Goal: Information Seeking & Learning: Learn about a topic

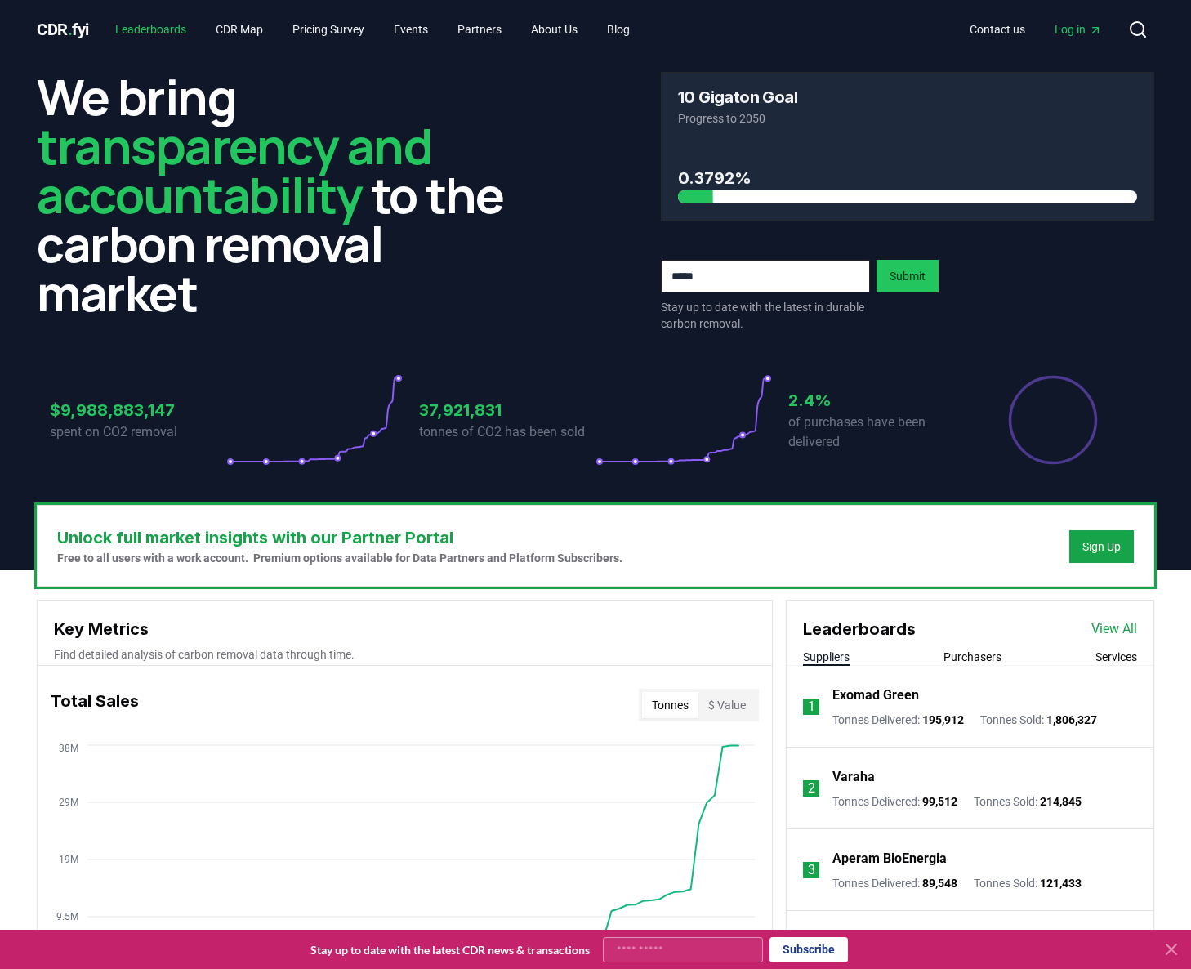
click at [170, 31] on link "Leaderboards" at bounding box center [150, 29] width 97 height 29
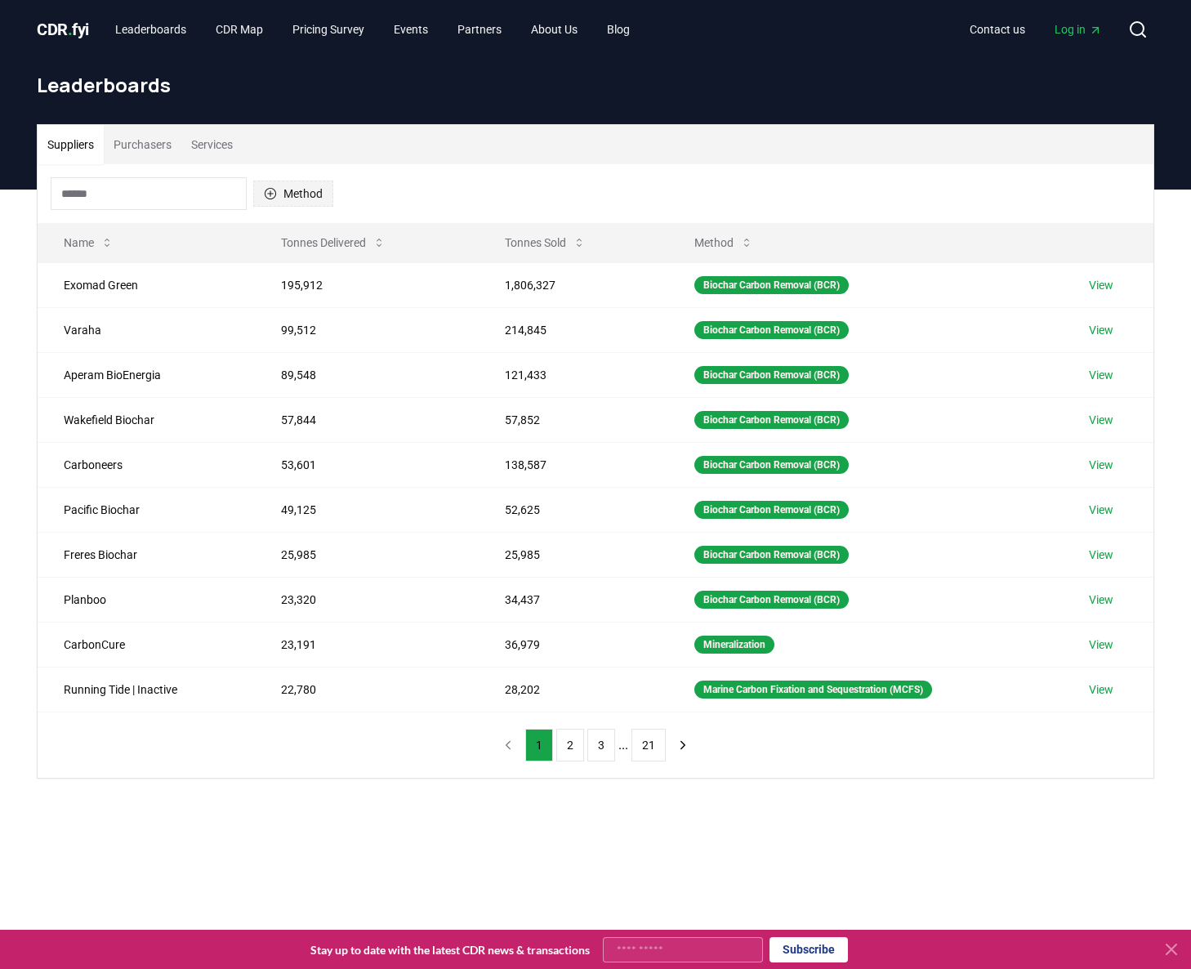
click at [318, 199] on button "Method" at bounding box center [293, 194] width 80 height 26
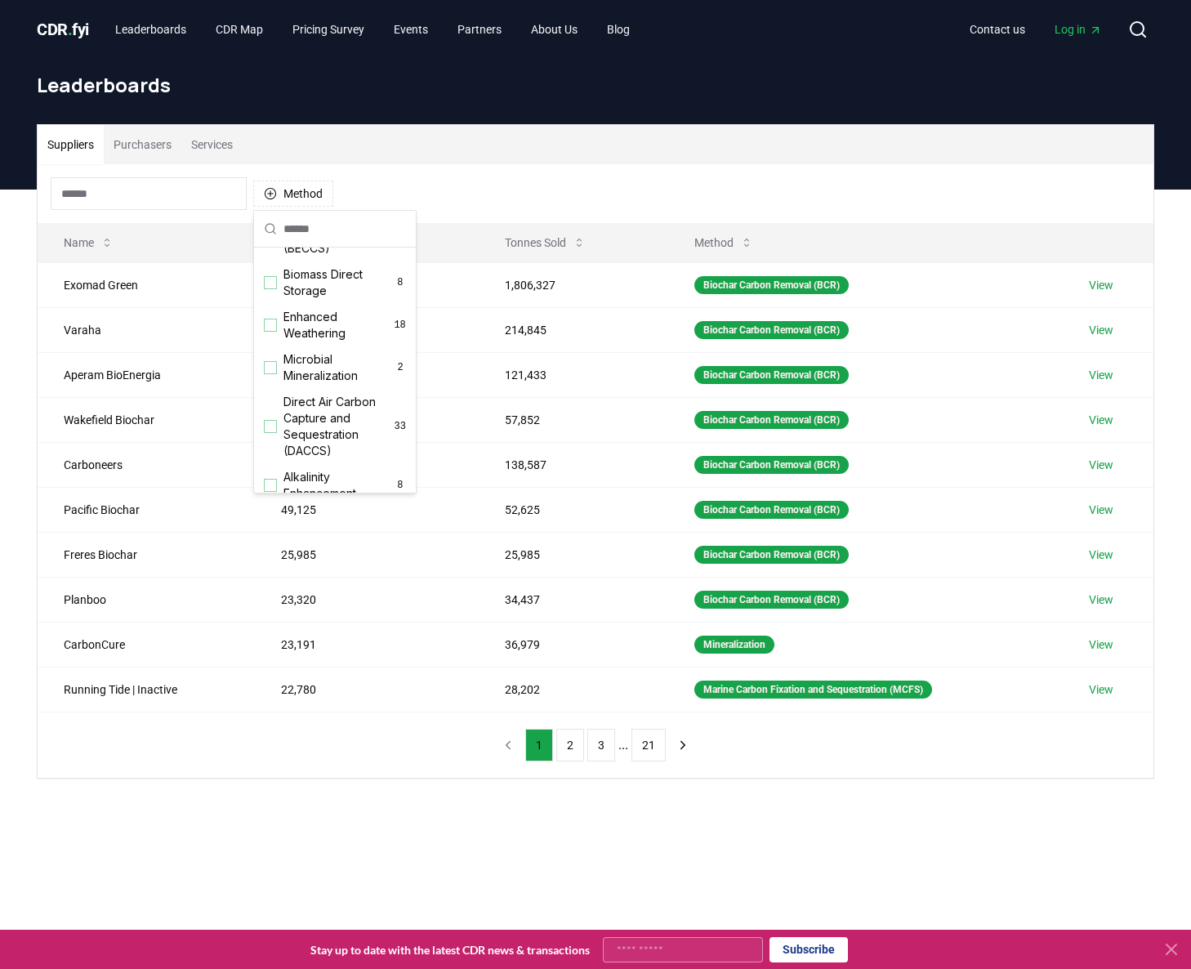
scroll to position [265, 0]
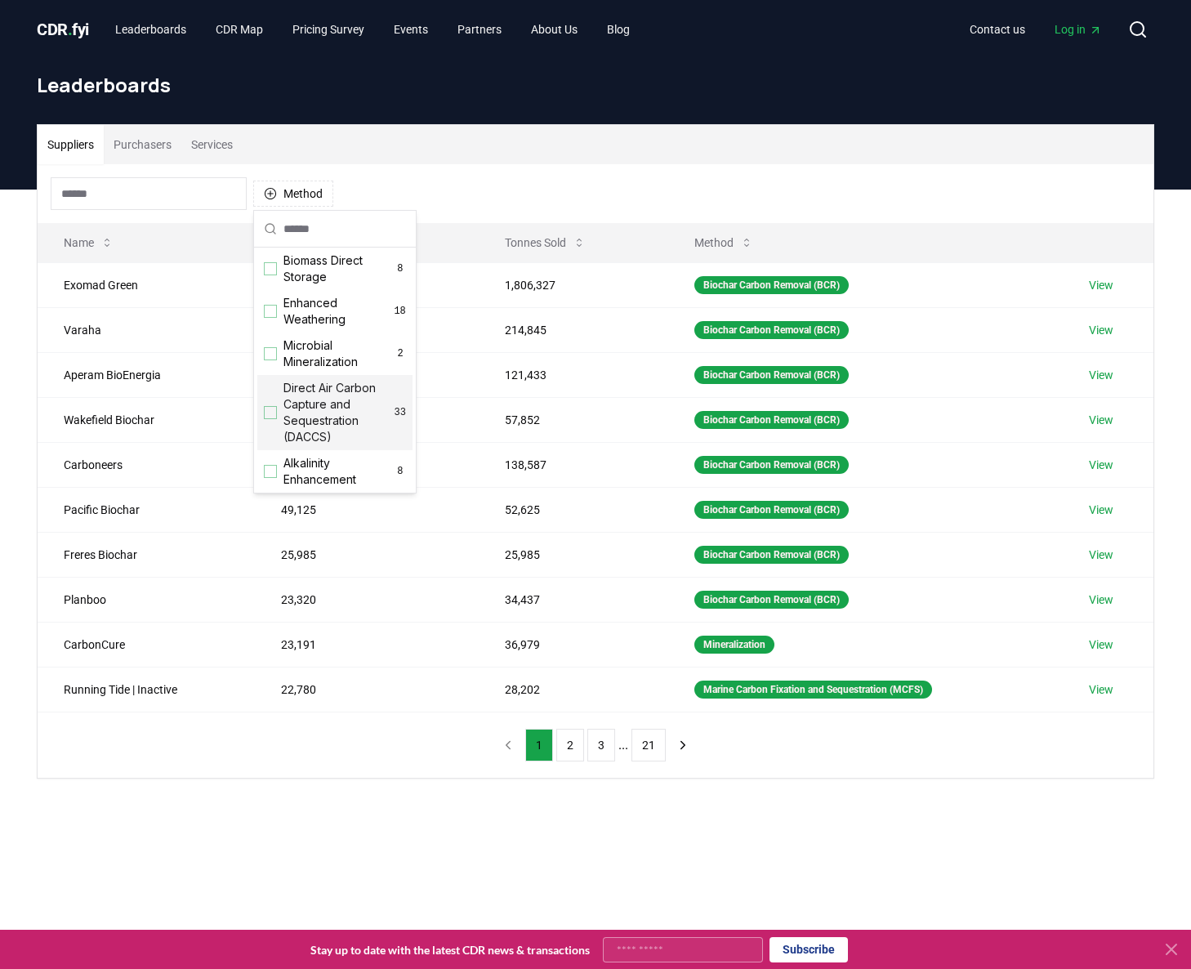
click at [328, 385] on span "Direct Air Carbon Capture and Sequestration (DACCS)" at bounding box center [338, 412] width 111 height 65
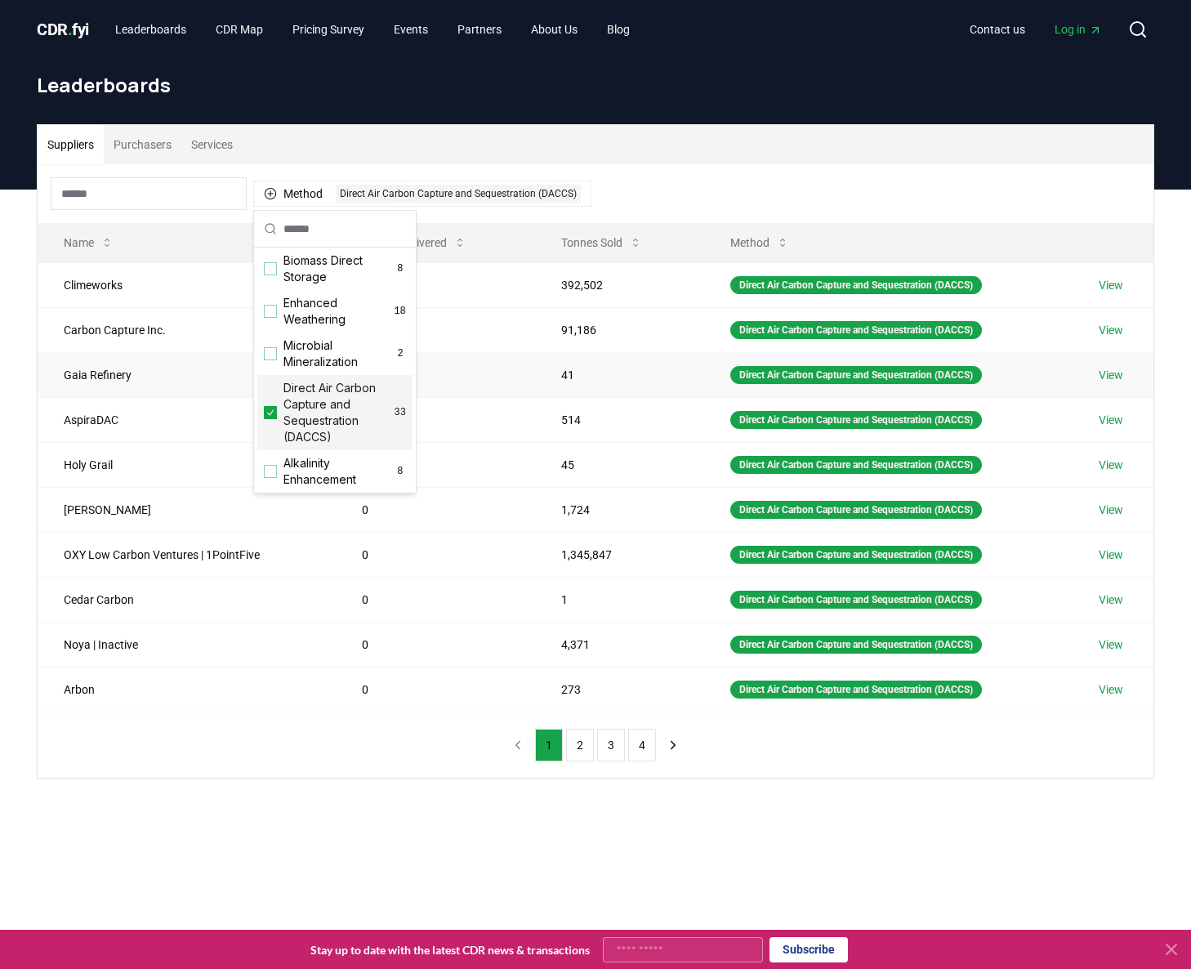
click at [622, 395] on td "41" at bounding box center [619, 374] width 169 height 45
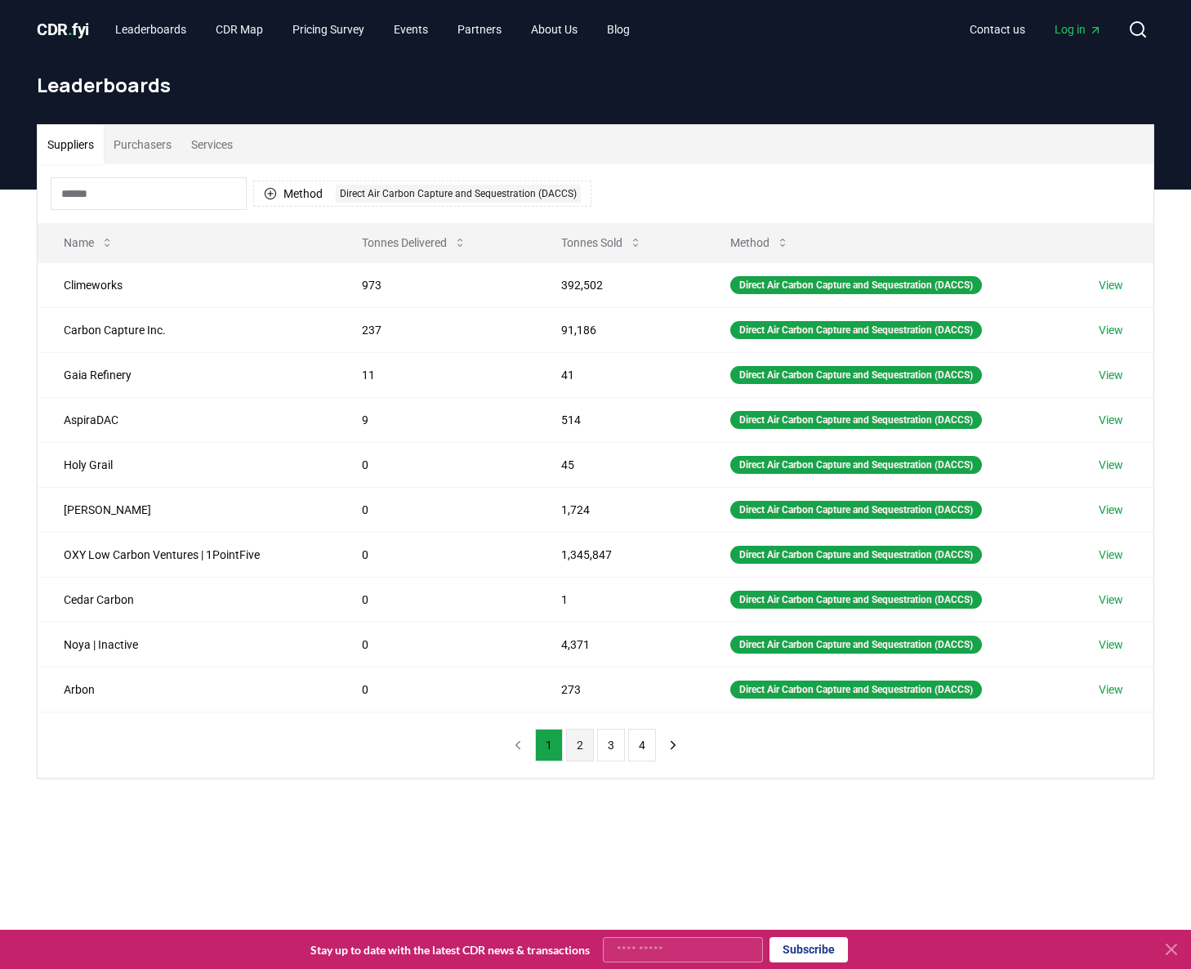
click at [578, 752] on button "2" at bounding box center [580, 745] width 28 height 33
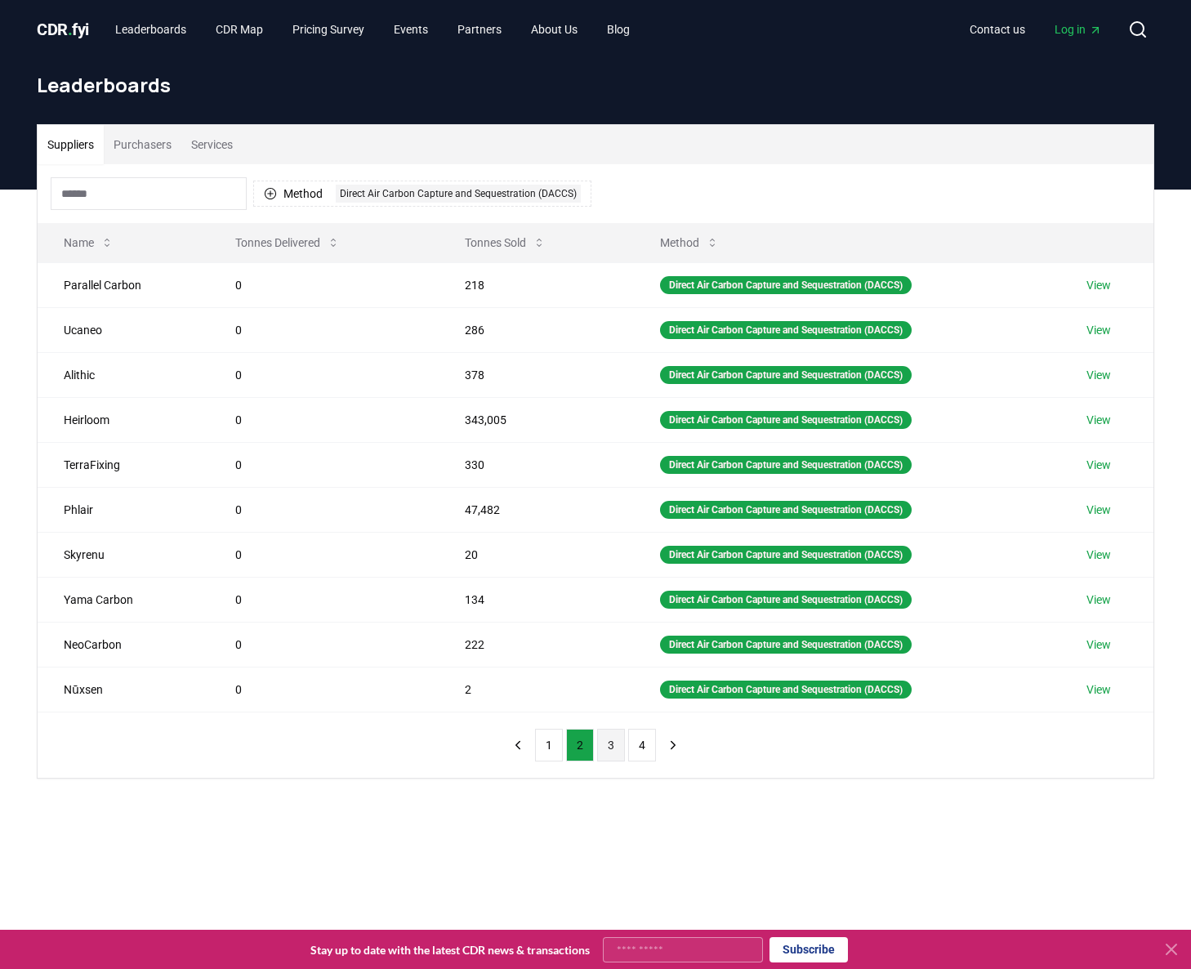
click at [610, 752] on button "3" at bounding box center [611, 745] width 28 height 33
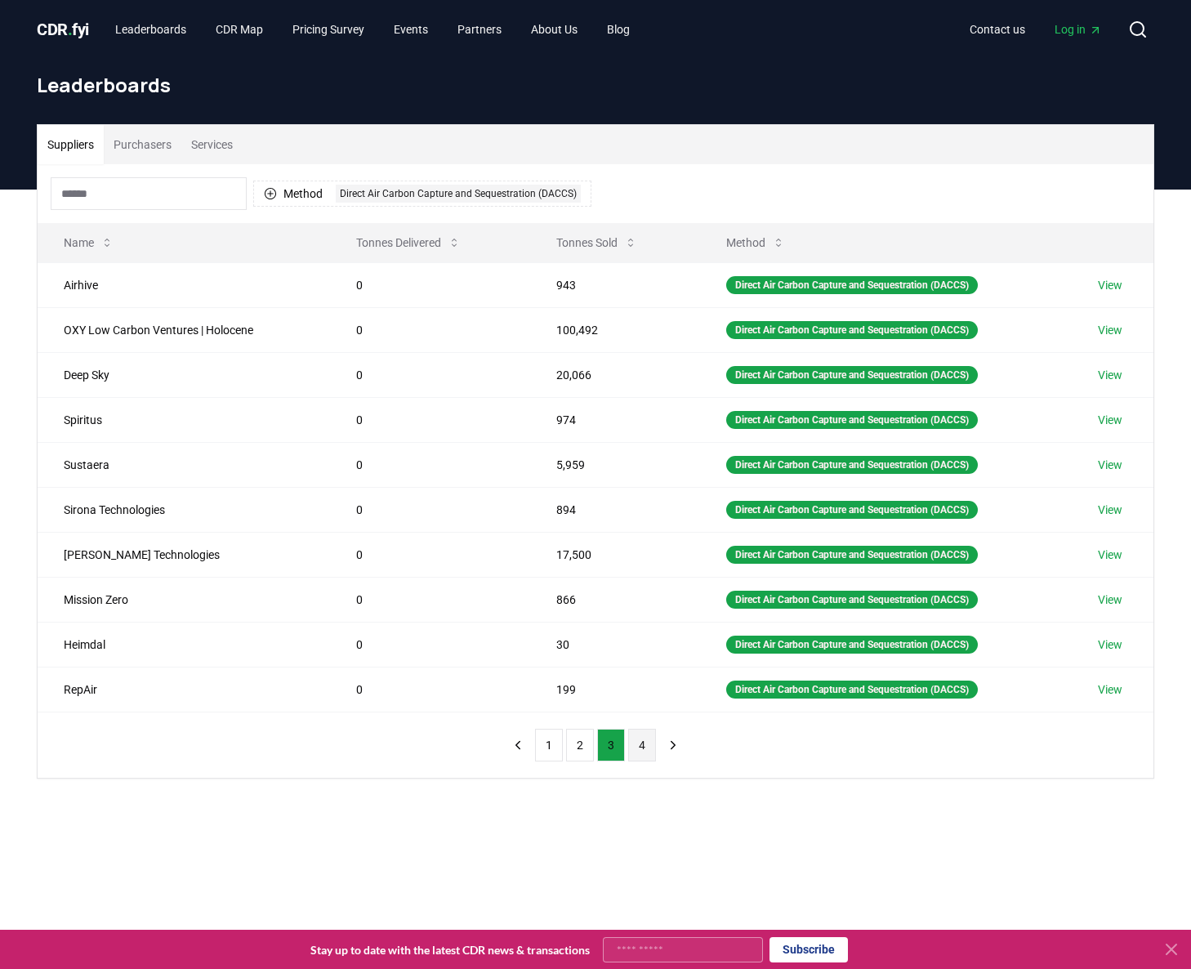
click at [645, 751] on button "4" at bounding box center [642, 745] width 28 height 33
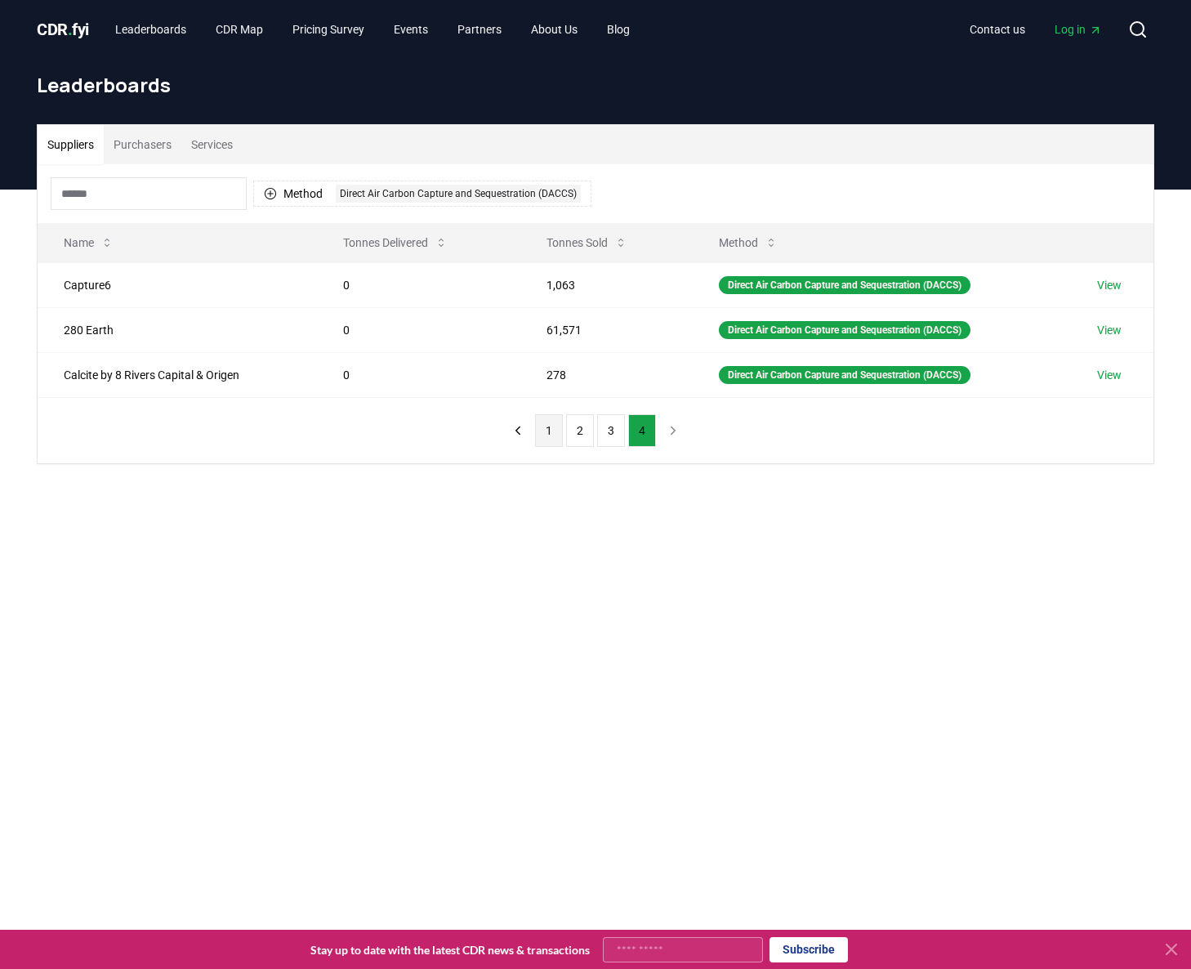
click at [548, 430] on button "1" at bounding box center [549, 430] width 28 height 33
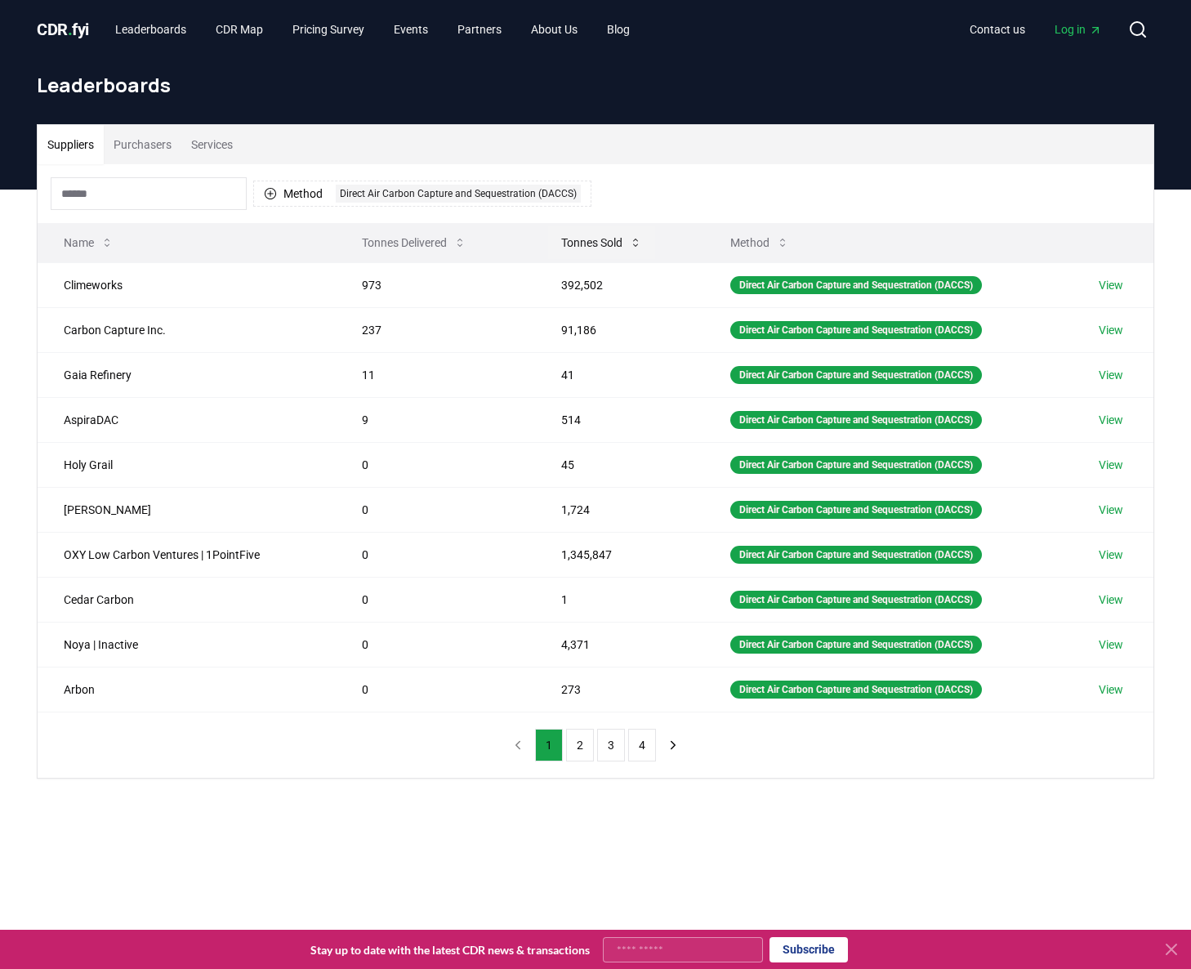
click at [631, 245] on icon at bounding box center [635, 242] width 13 height 13
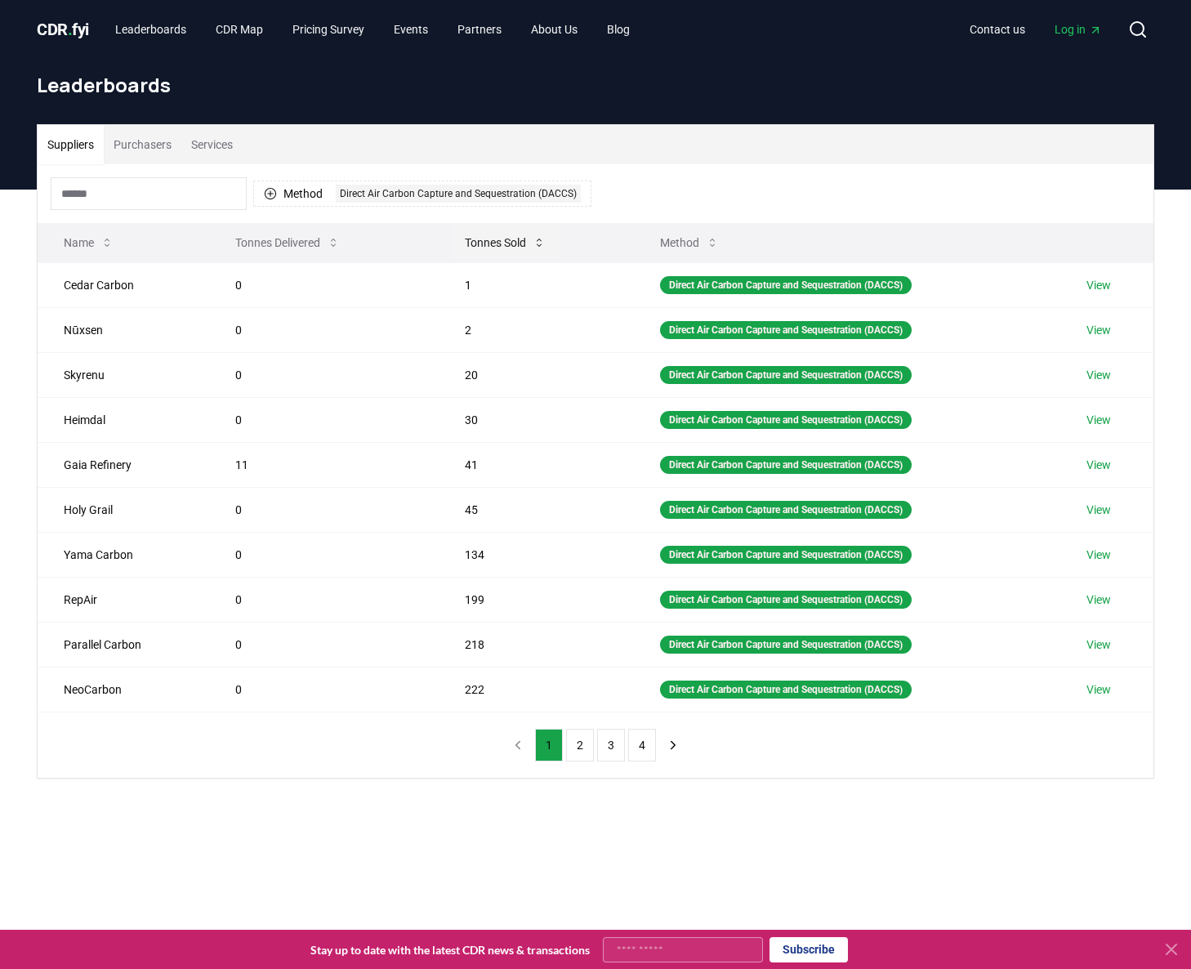
click at [523, 244] on button "Tonnes Sold" at bounding box center [505, 242] width 107 height 33
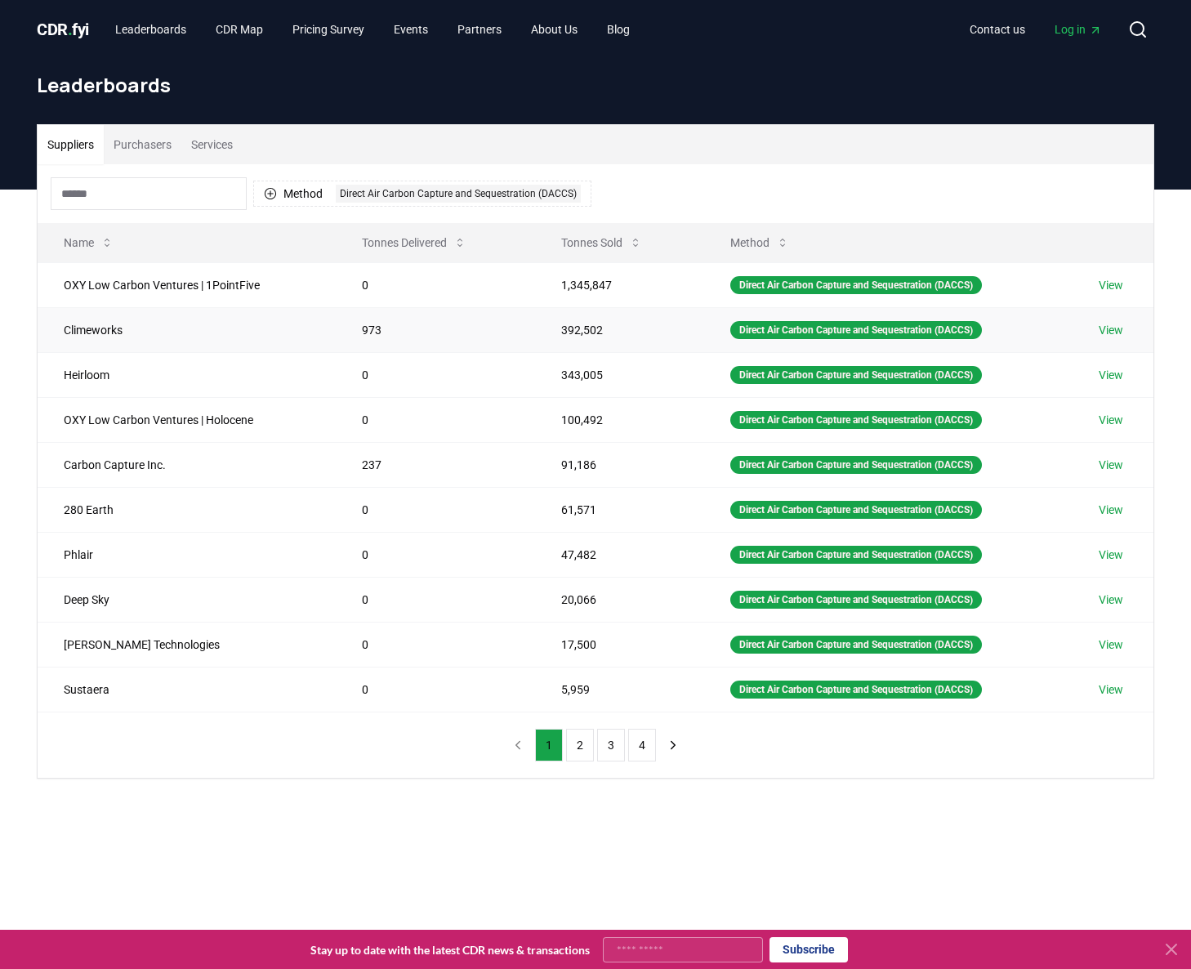
click at [1121, 330] on link "View" at bounding box center [1111, 330] width 25 height 16
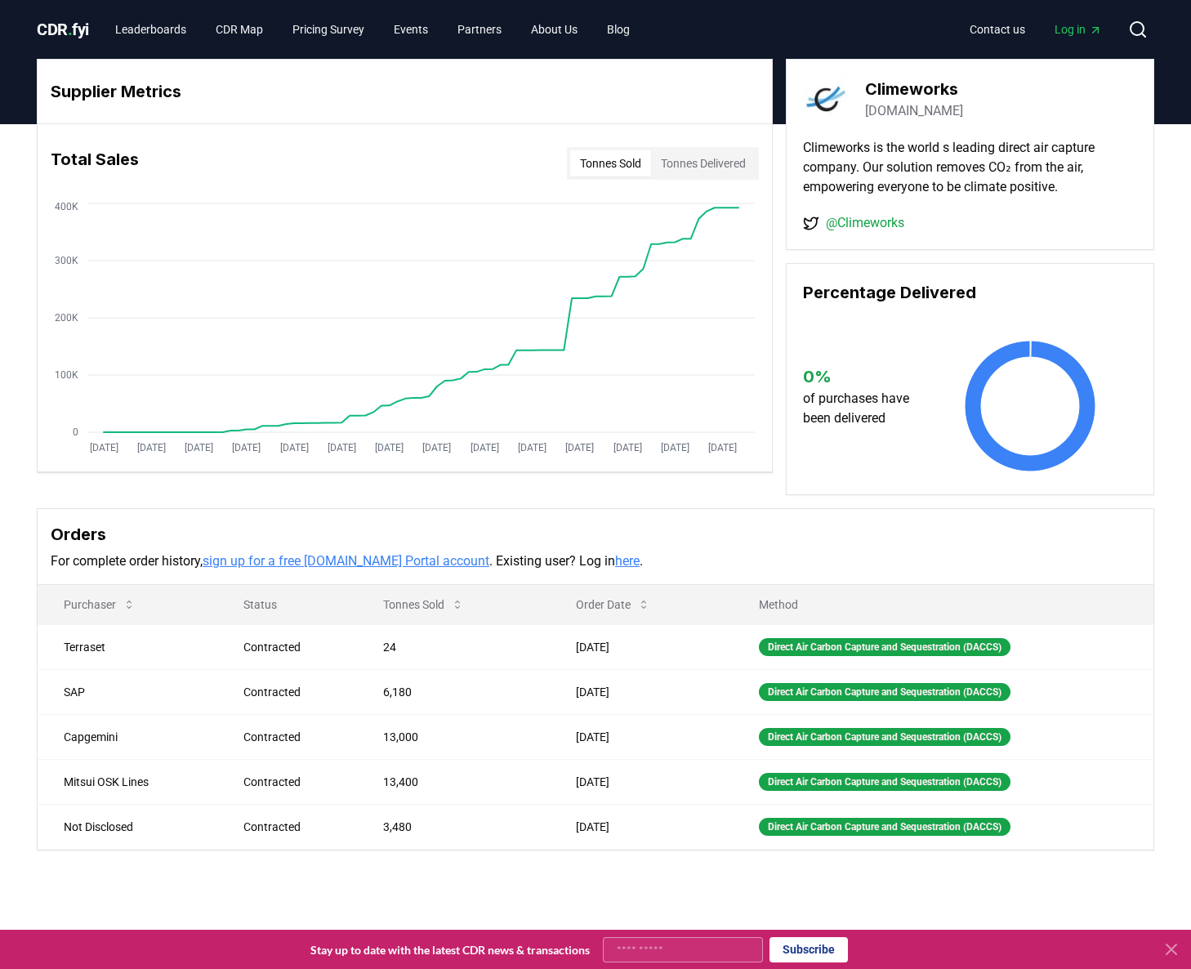
click at [915, 107] on link "[DOMAIN_NAME]" at bounding box center [914, 111] width 98 height 20
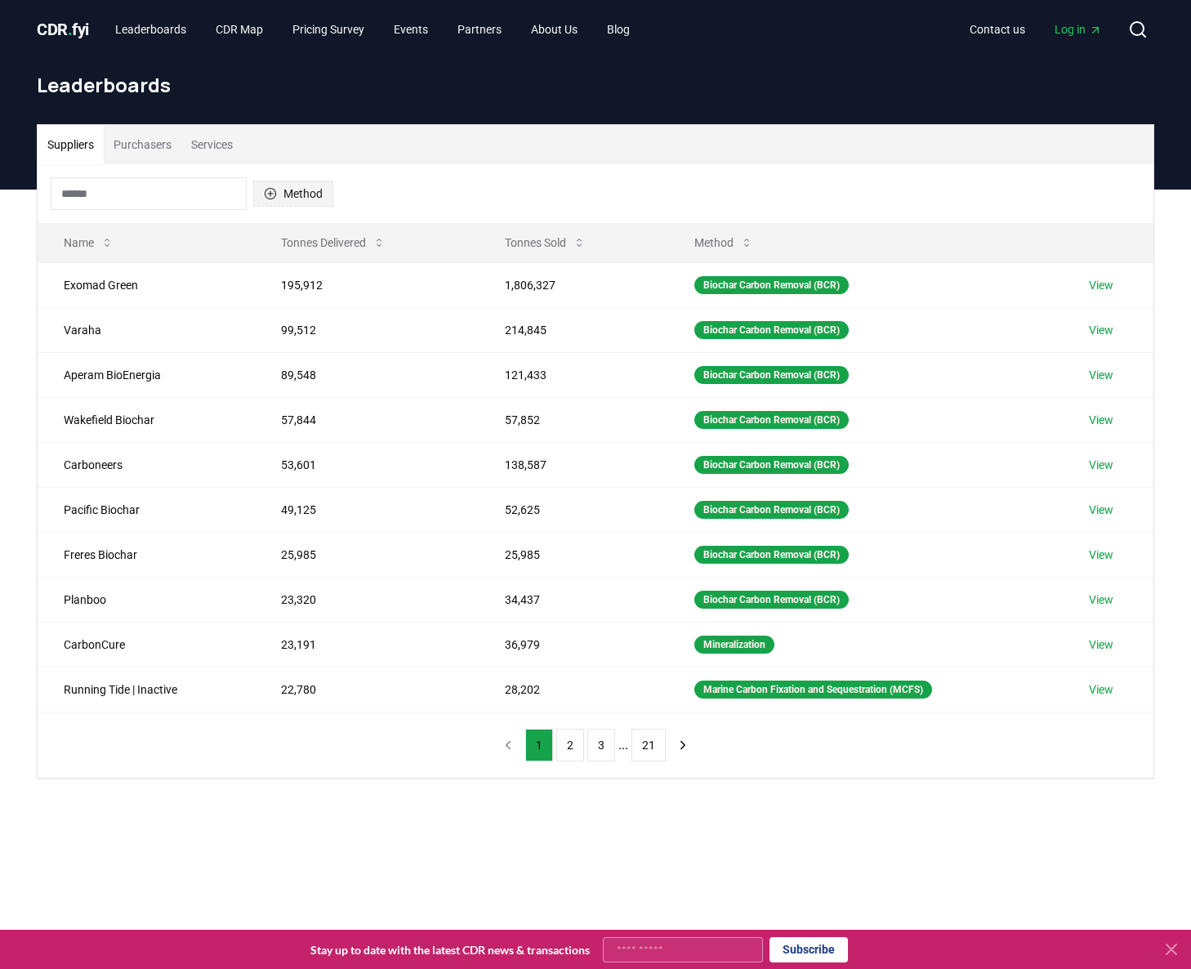
click at [293, 192] on button "Method" at bounding box center [293, 194] width 80 height 26
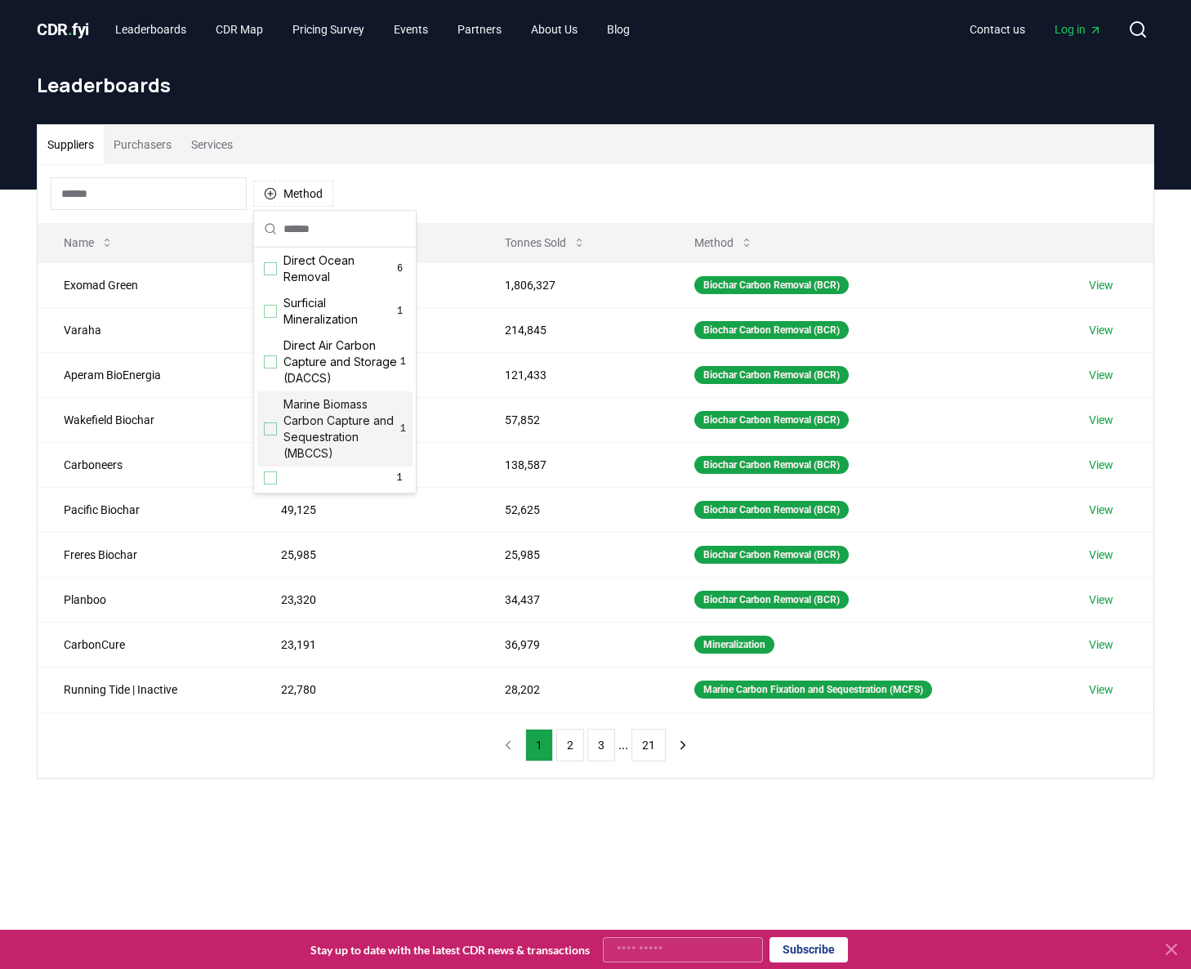
scroll to position [501, 0]
click at [272, 371] on div "Suggestions" at bounding box center [270, 370] width 13 height 13
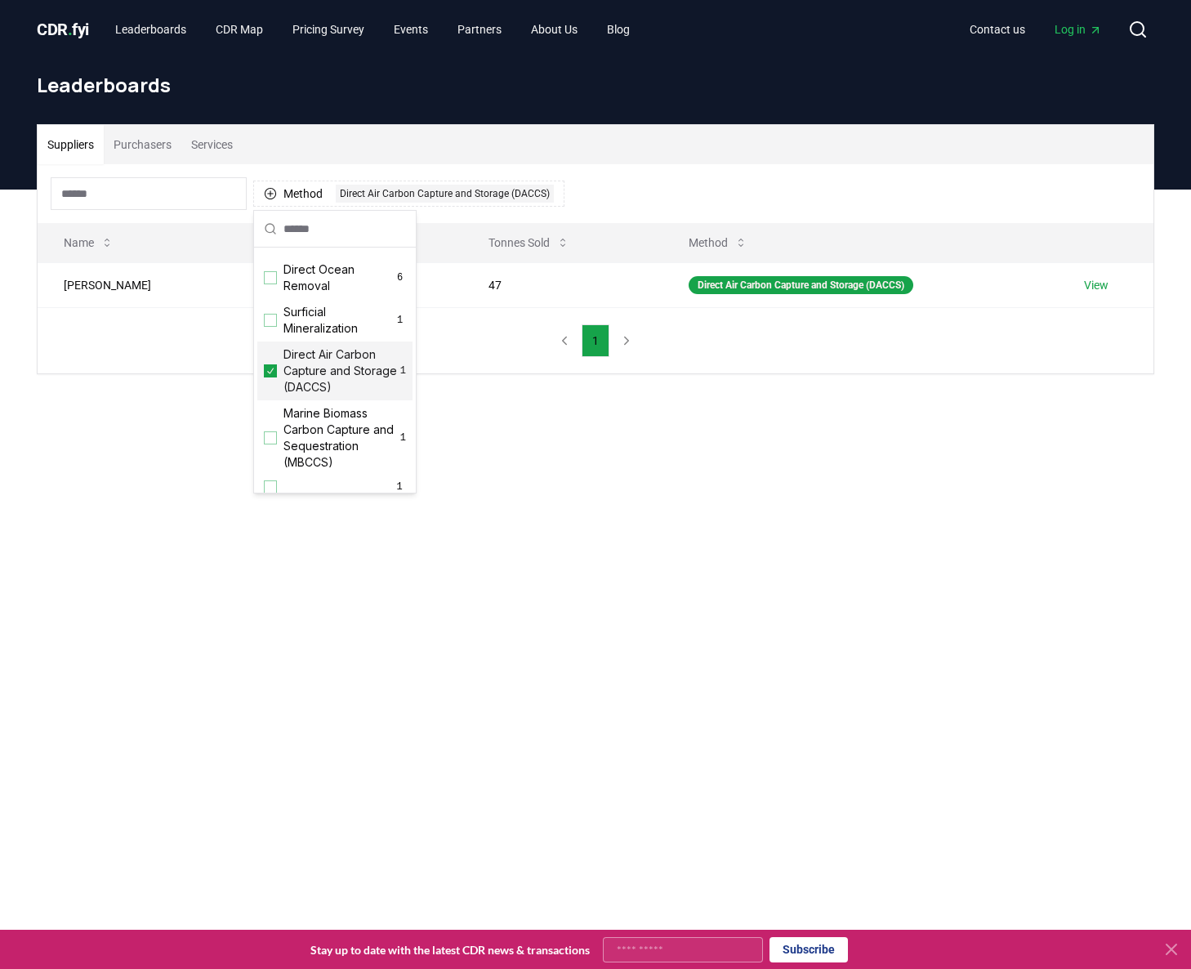
click at [710, 403] on div "Suppliers Purchasers Services Method 1 Direct Air Carbon Capture and Storage (D…" at bounding box center [595, 315] width 1191 height 250
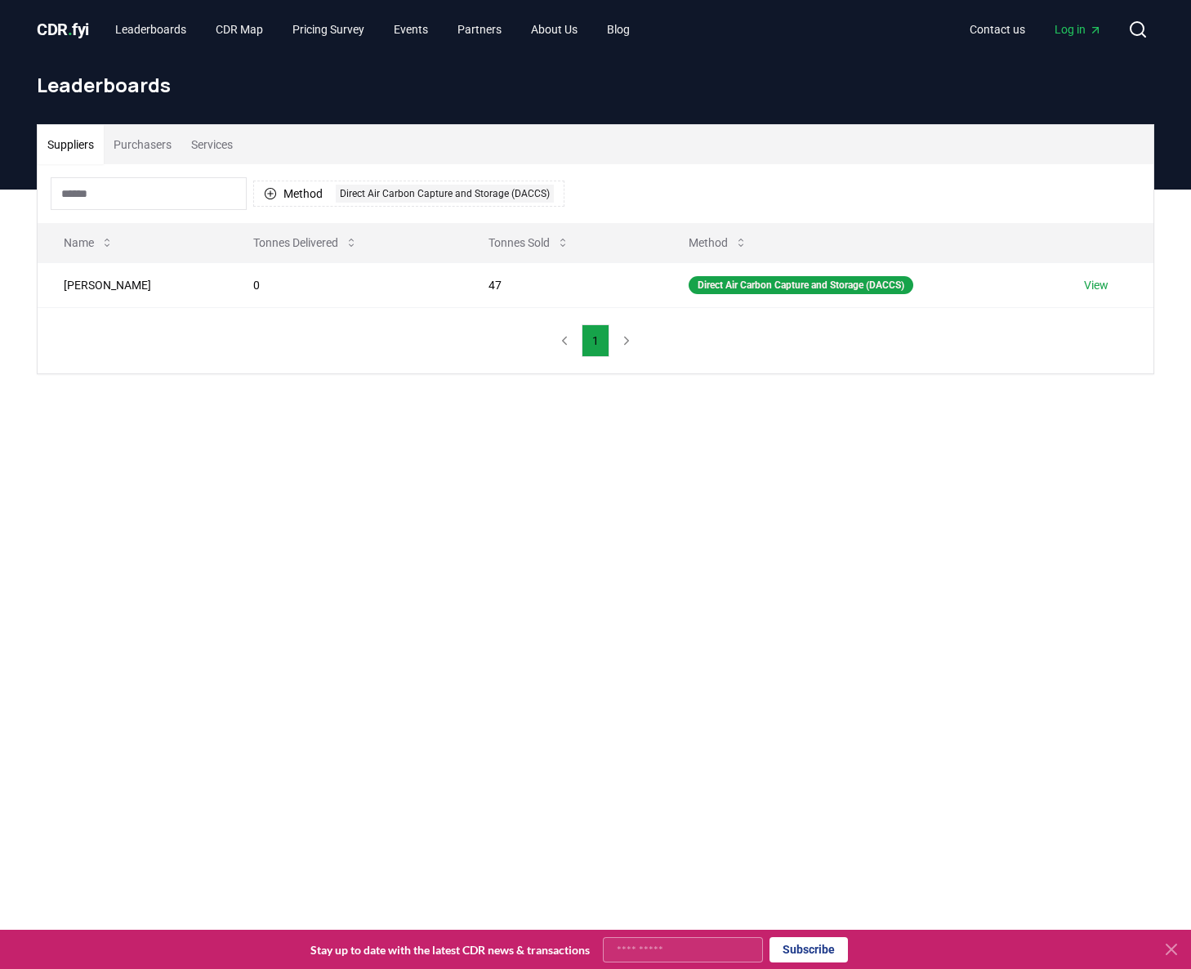
click at [141, 147] on button "Purchasers" at bounding box center [143, 144] width 78 height 39
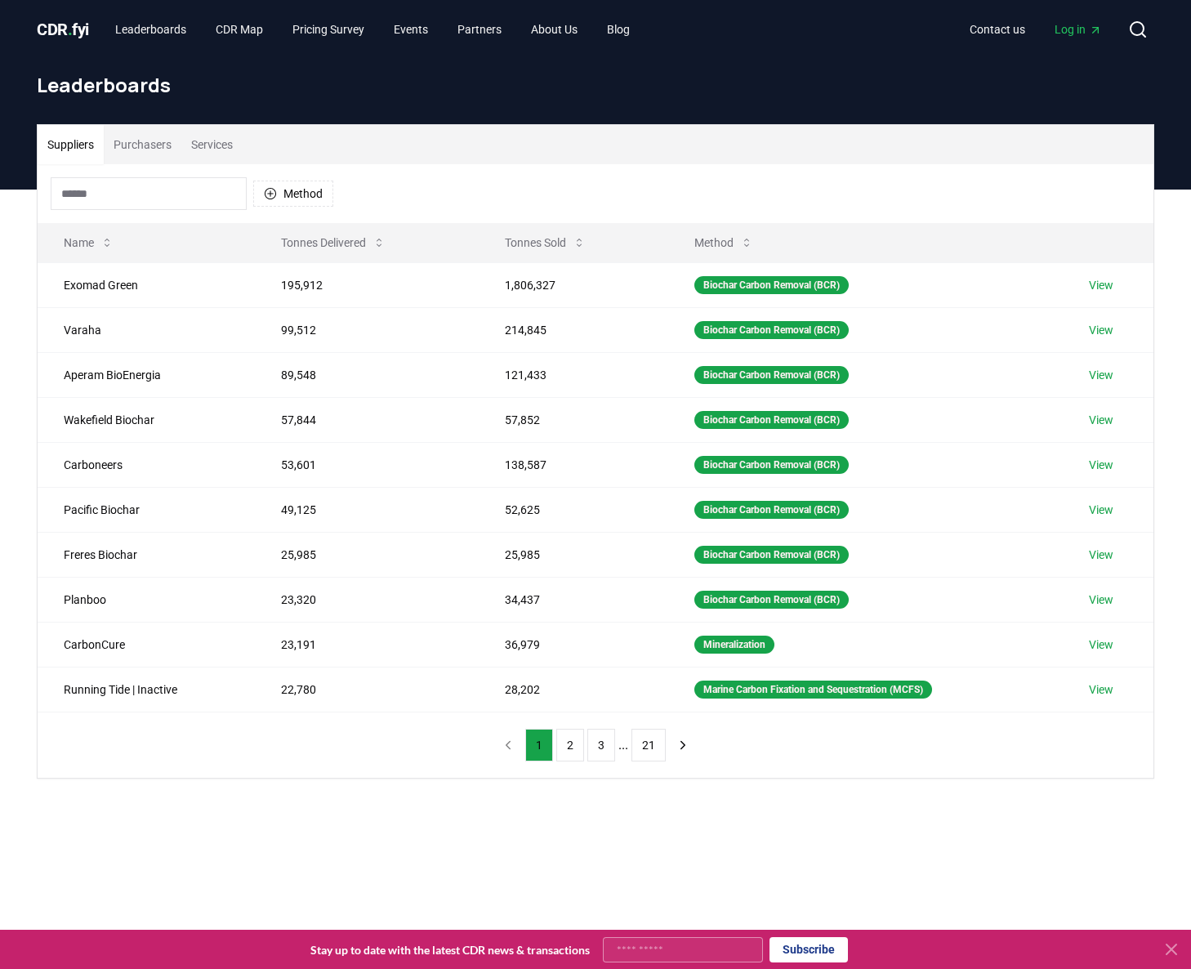
click at [73, 147] on button "Suppliers" at bounding box center [71, 144] width 66 height 39
click at [178, 33] on link "Leaderboards" at bounding box center [150, 29] width 97 height 29
click at [318, 199] on button "Method" at bounding box center [293, 194] width 80 height 26
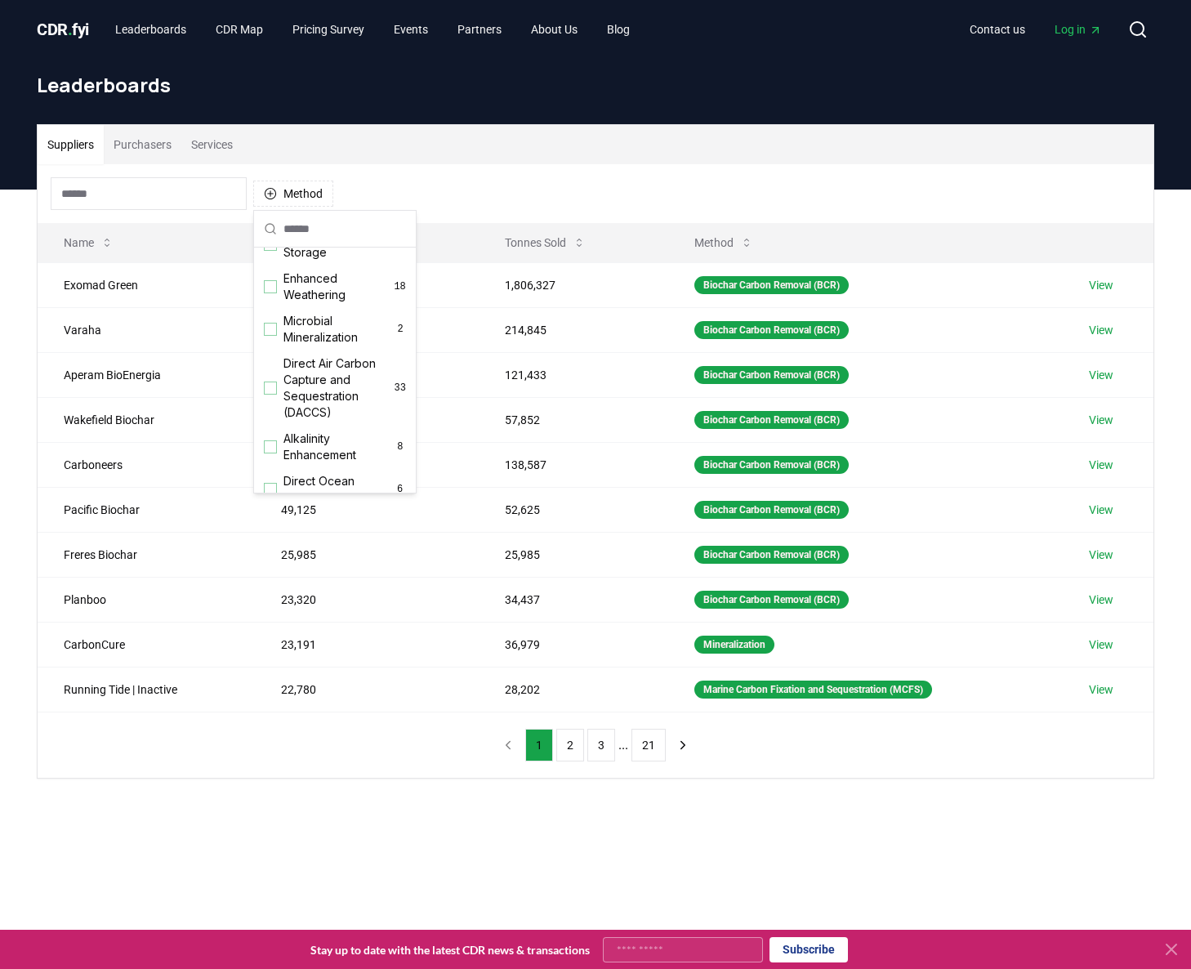
scroll to position [285, 0]
click at [270, 388] on div "Suggestions" at bounding box center [270, 392] width 13 height 13
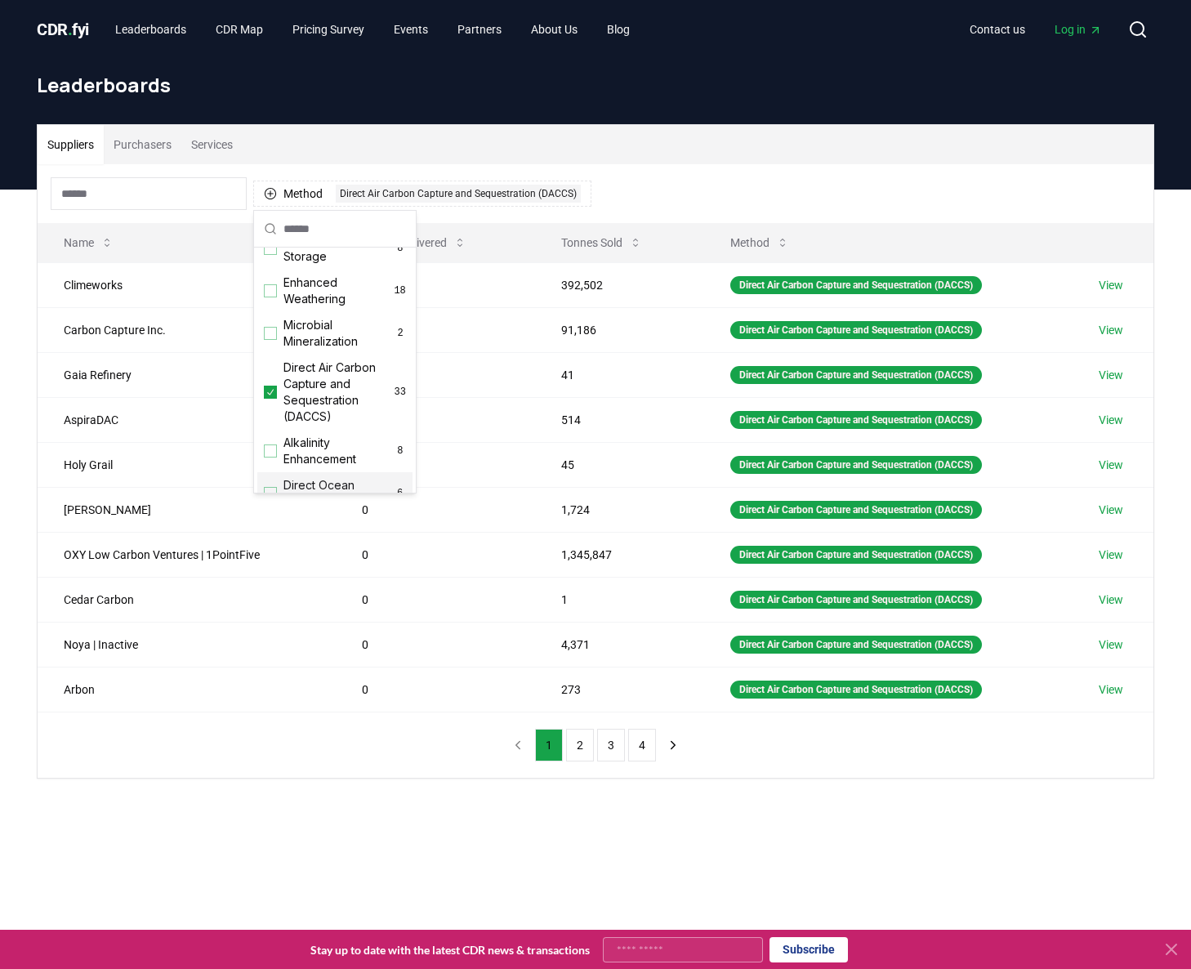
click at [823, 823] on div "Suppliers Purchasers Services Method 1 Direct Air Carbon Capture and Sequestrat…" at bounding box center [595, 517] width 1191 height 654
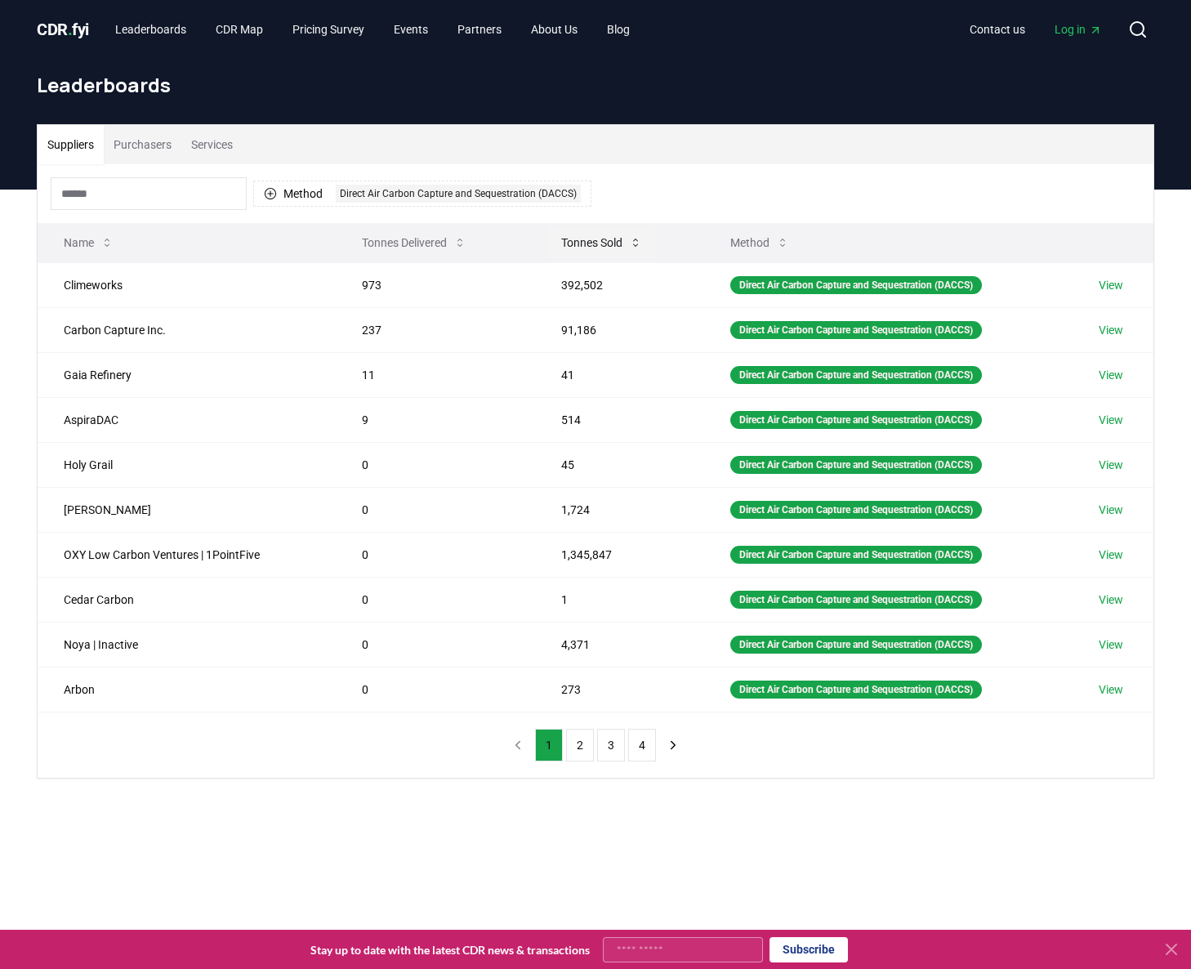
click at [601, 245] on button "Tonnes Sold" at bounding box center [601, 242] width 107 height 33
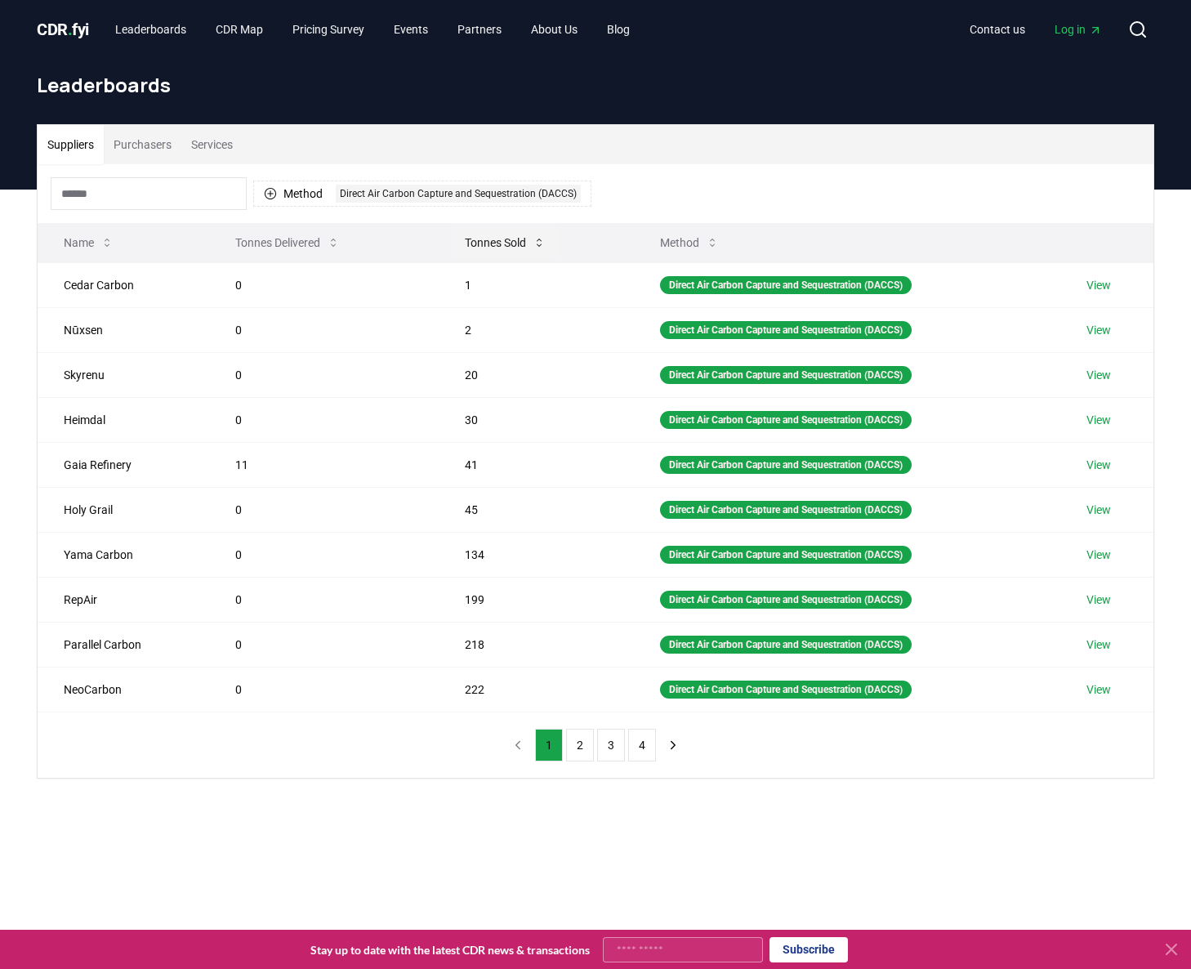
click at [497, 247] on button "Tonnes Sold" at bounding box center [505, 242] width 107 height 33
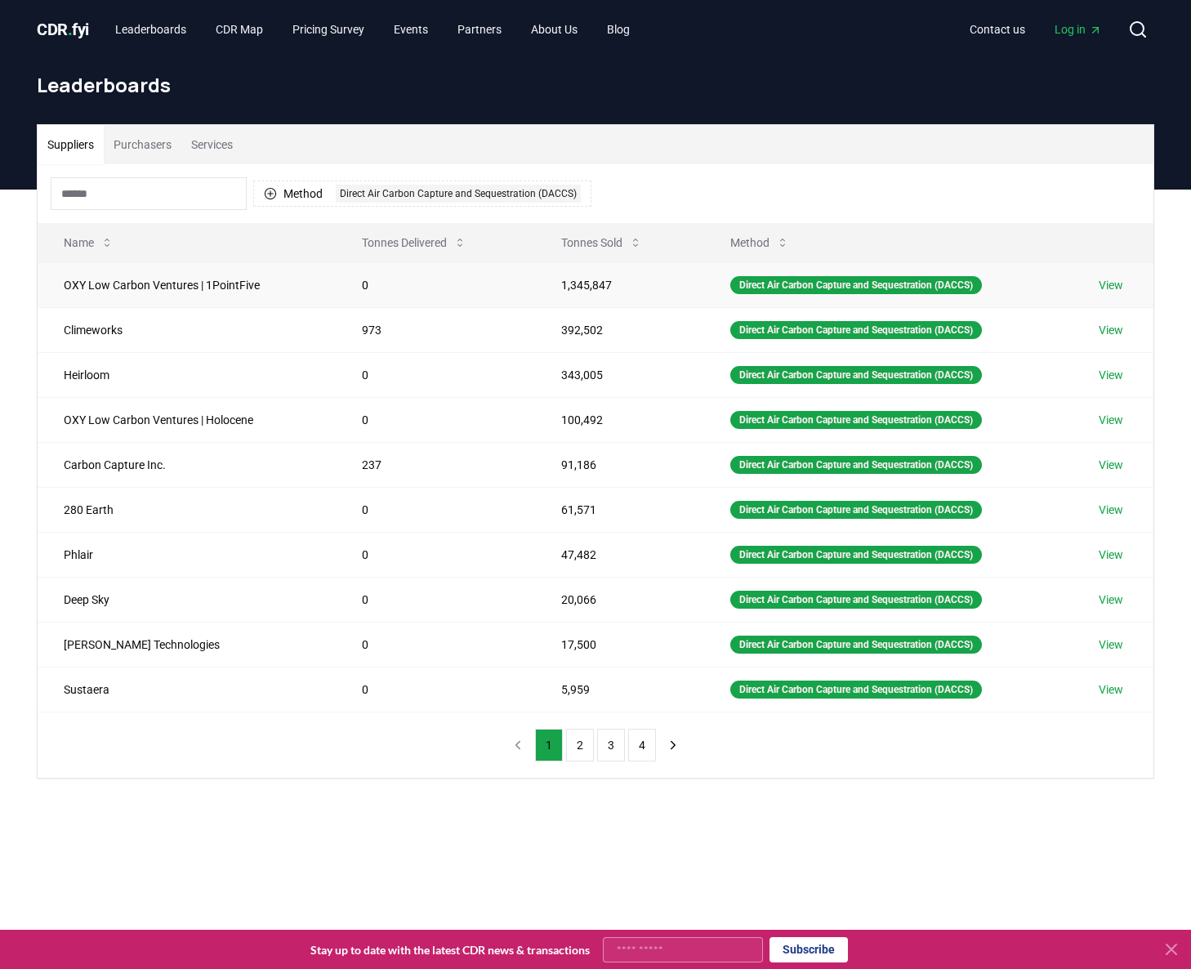
click at [1113, 289] on link "View" at bounding box center [1111, 285] width 25 height 16
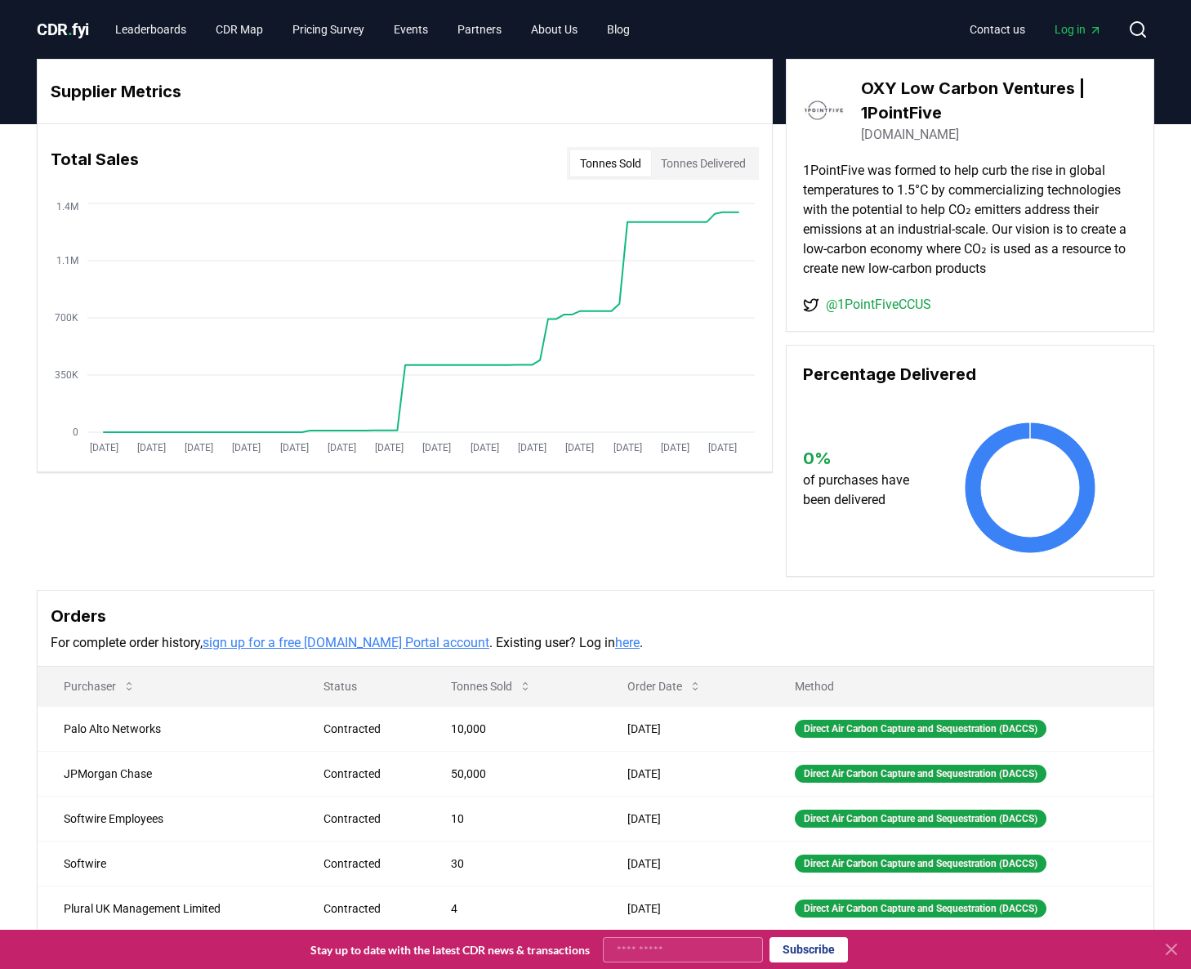
click at [894, 135] on link "1pointfive.com" at bounding box center [910, 135] width 98 height 20
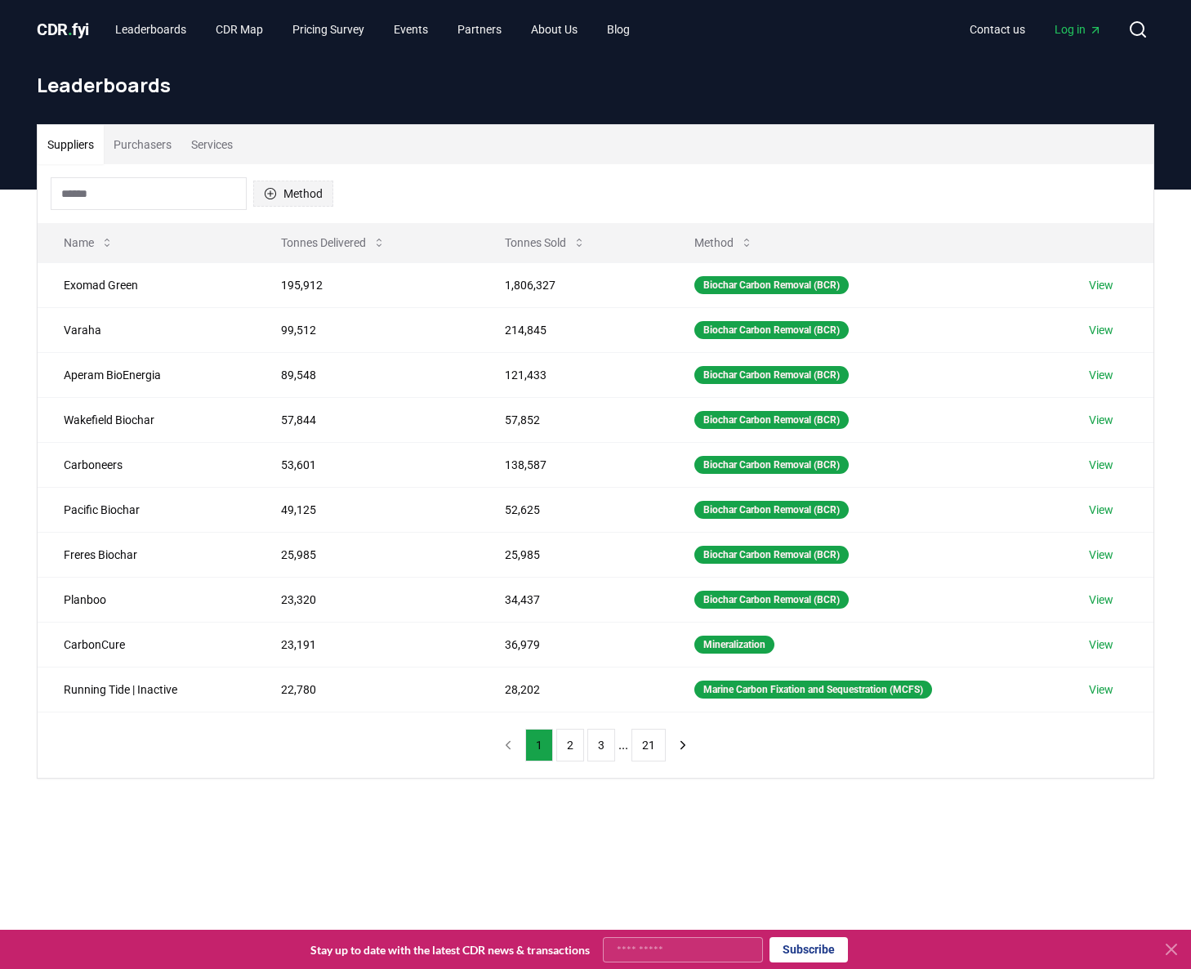
click at [308, 193] on button "Method" at bounding box center [293, 194] width 80 height 26
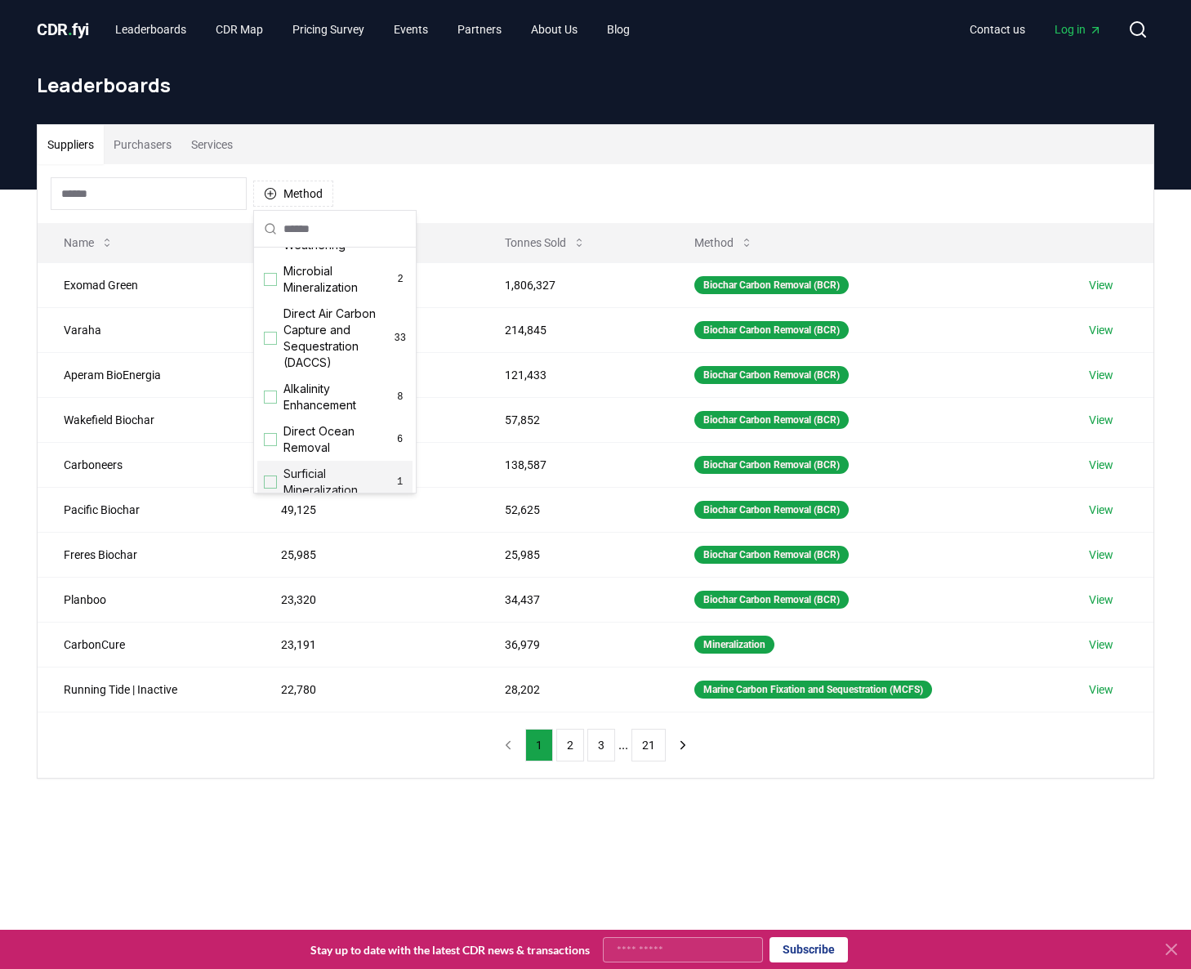
scroll to position [338, 0]
click at [278, 337] on div "Direct Air Carbon Capture and Sequestration (DACCS) 33" at bounding box center [334, 338] width 155 height 75
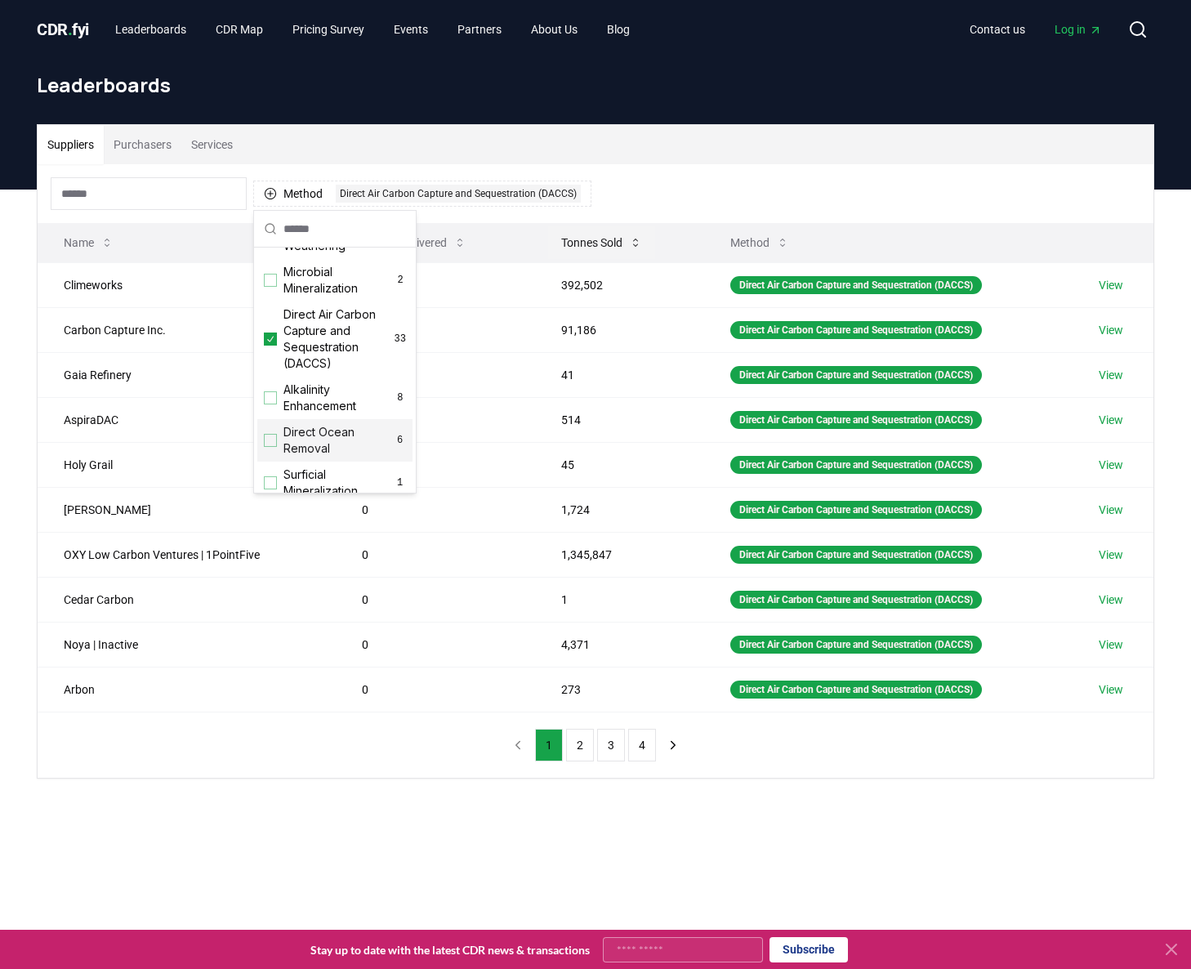
click at [630, 245] on icon at bounding box center [635, 242] width 13 height 13
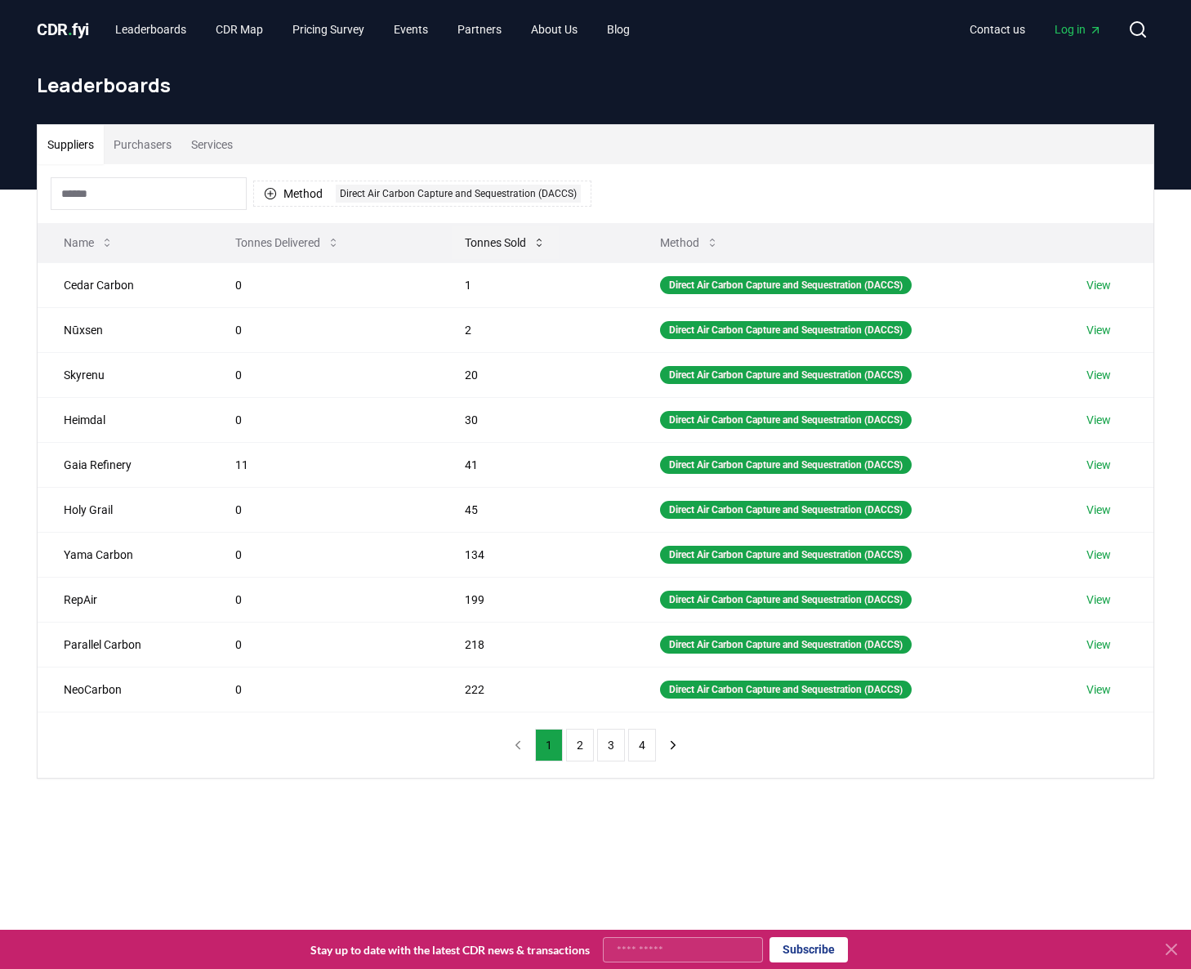
click at [533, 238] on icon at bounding box center [539, 242] width 13 height 13
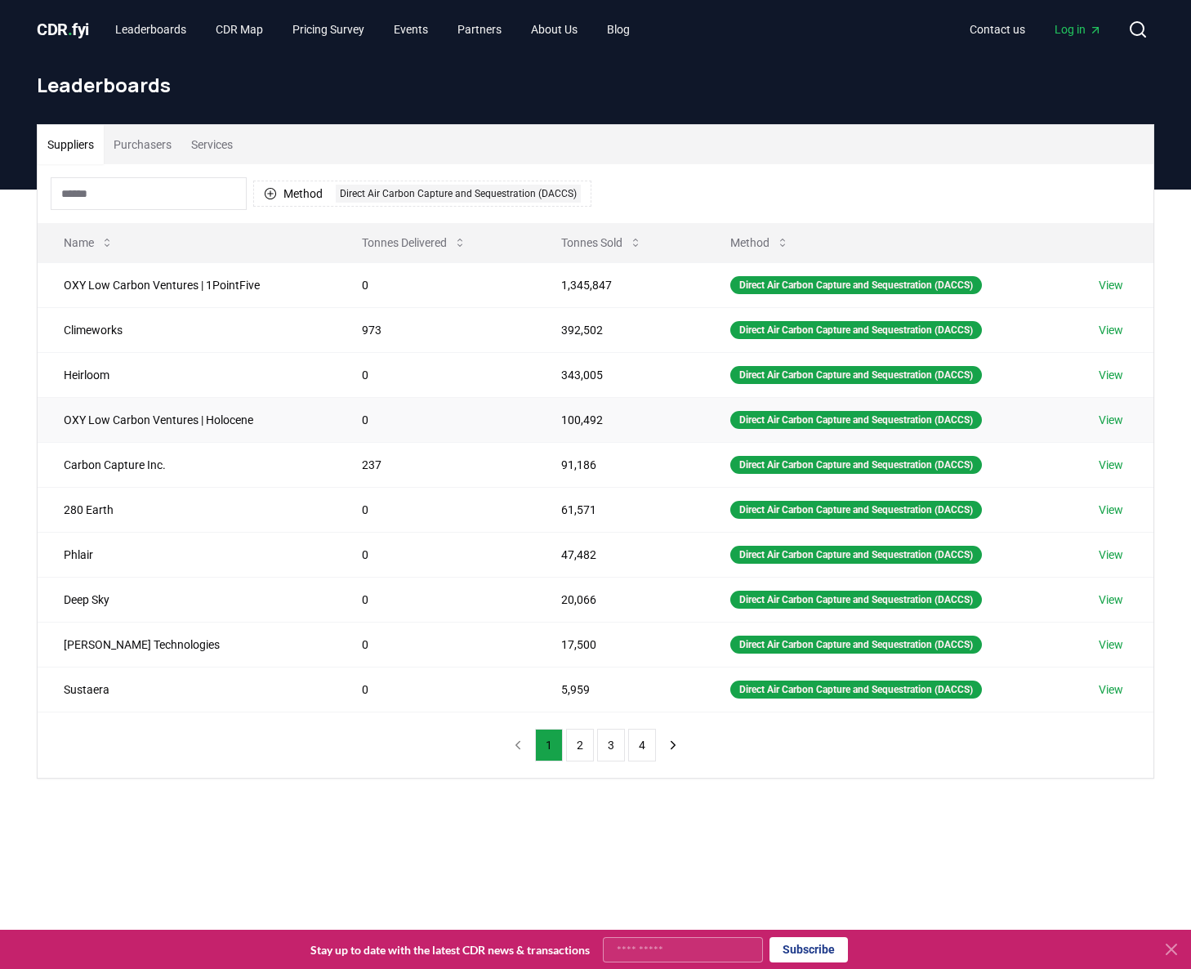
click at [1118, 423] on link "View" at bounding box center [1111, 420] width 25 height 16
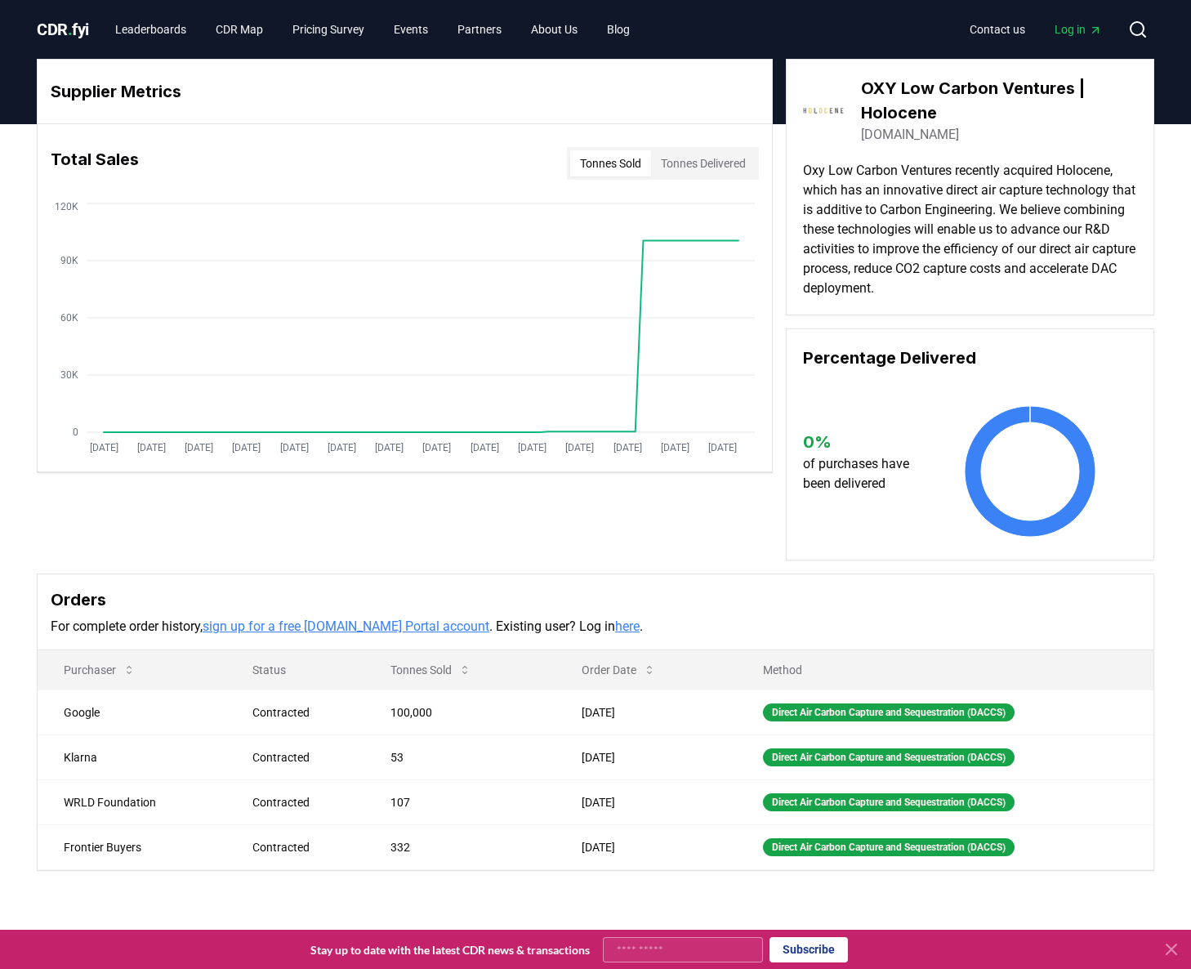
click at [891, 135] on link "[DOMAIN_NAME]" at bounding box center [910, 135] width 98 height 20
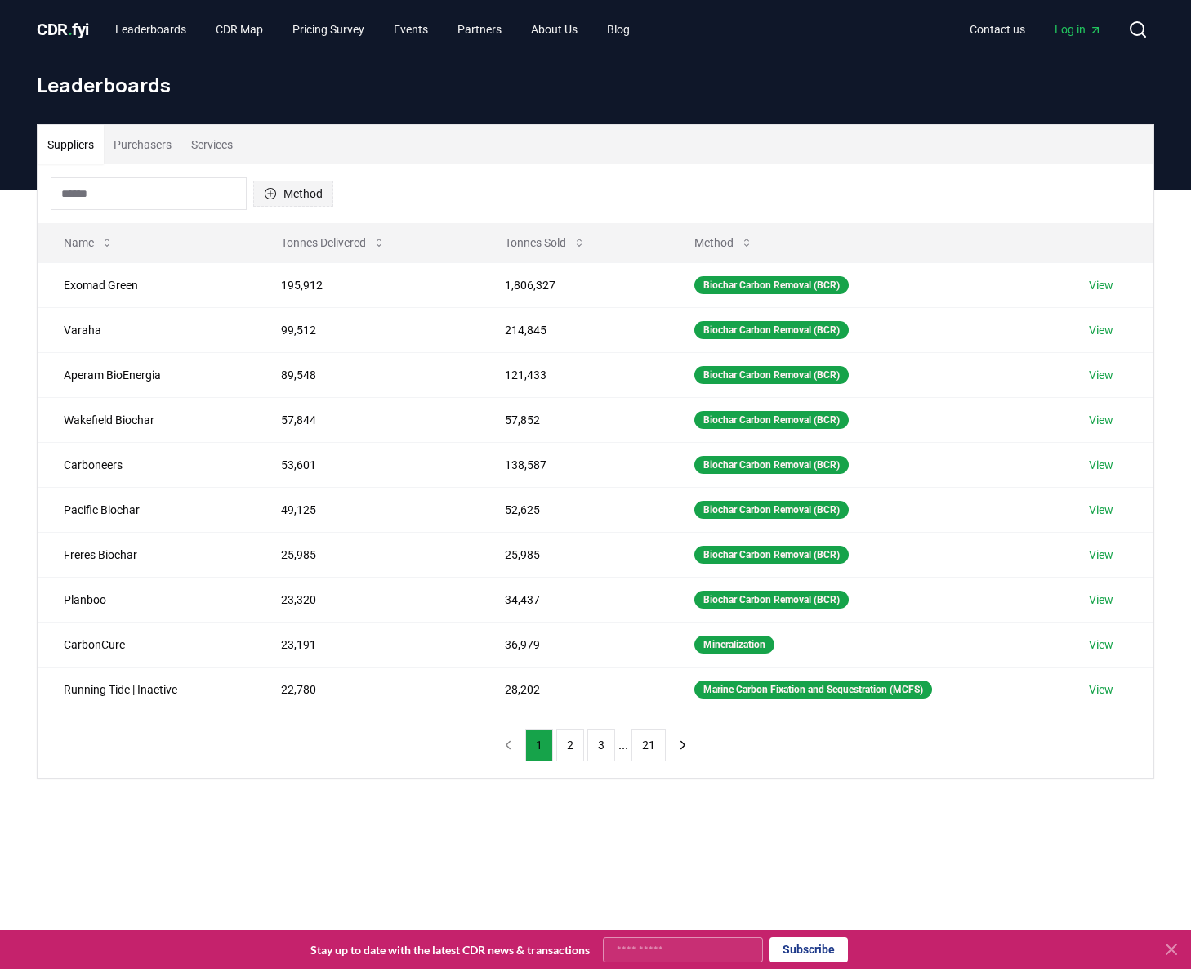
click at [323, 194] on button "Method" at bounding box center [293, 194] width 80 height 26
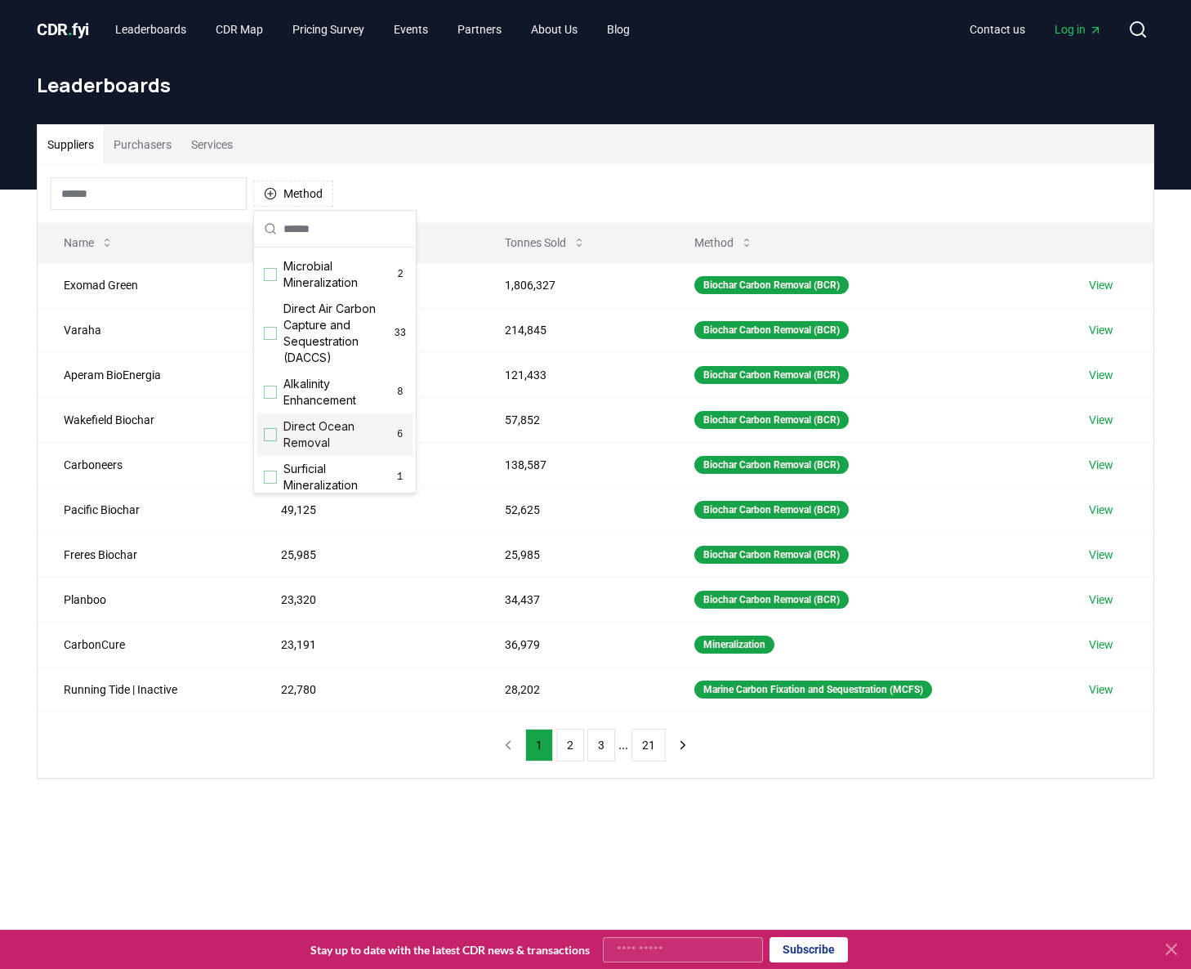
scroll to position [347, 0]
click at [318, 438] on span "Direct Ocean Removal" at bounding box center [338, 431] width 110 height 33
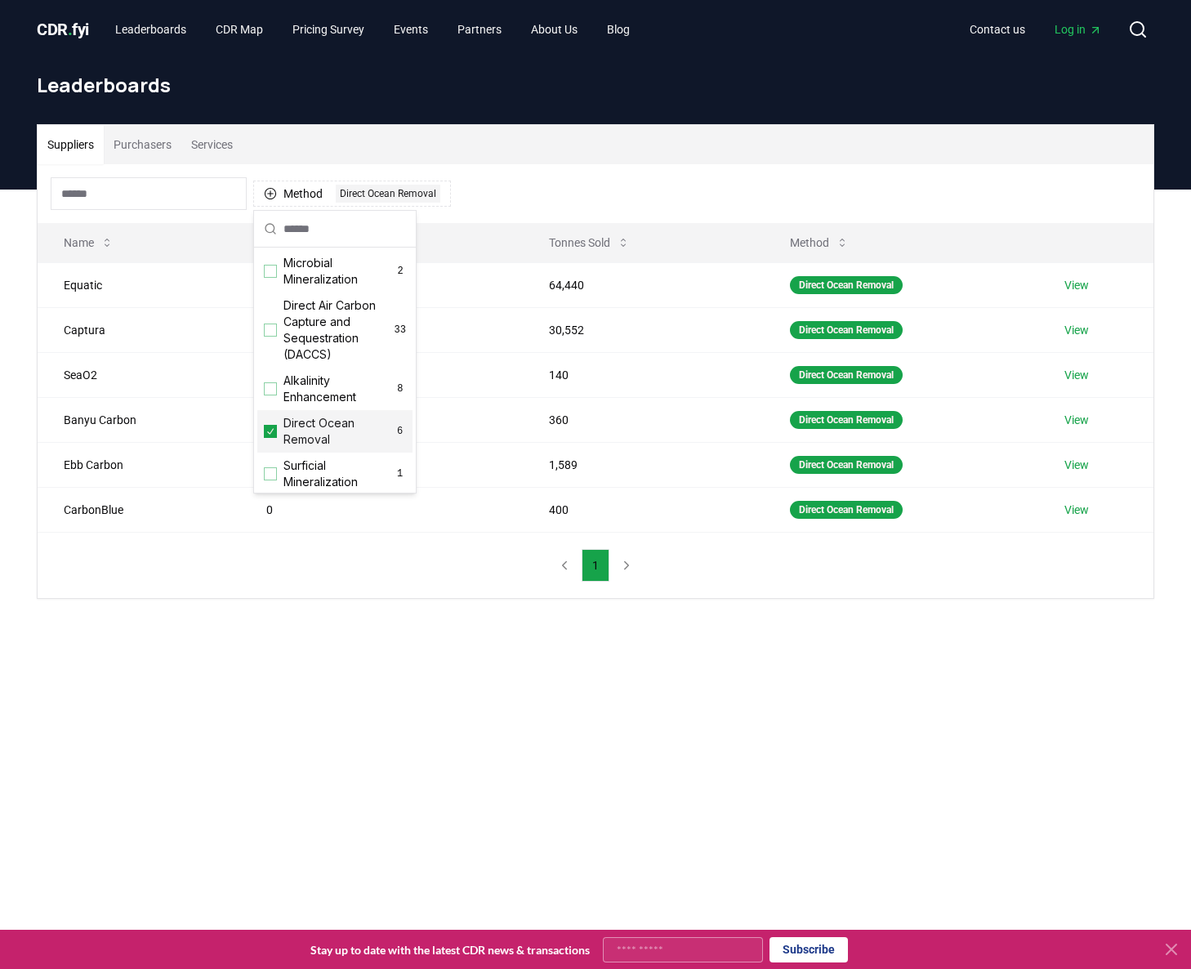
click at [809, 685] on main "Suppliers Purchasers Services Method 1 Direct Ocean Removal Name Tonnes Deliver…" at bounding box center [595, 674] width 1191 height 969
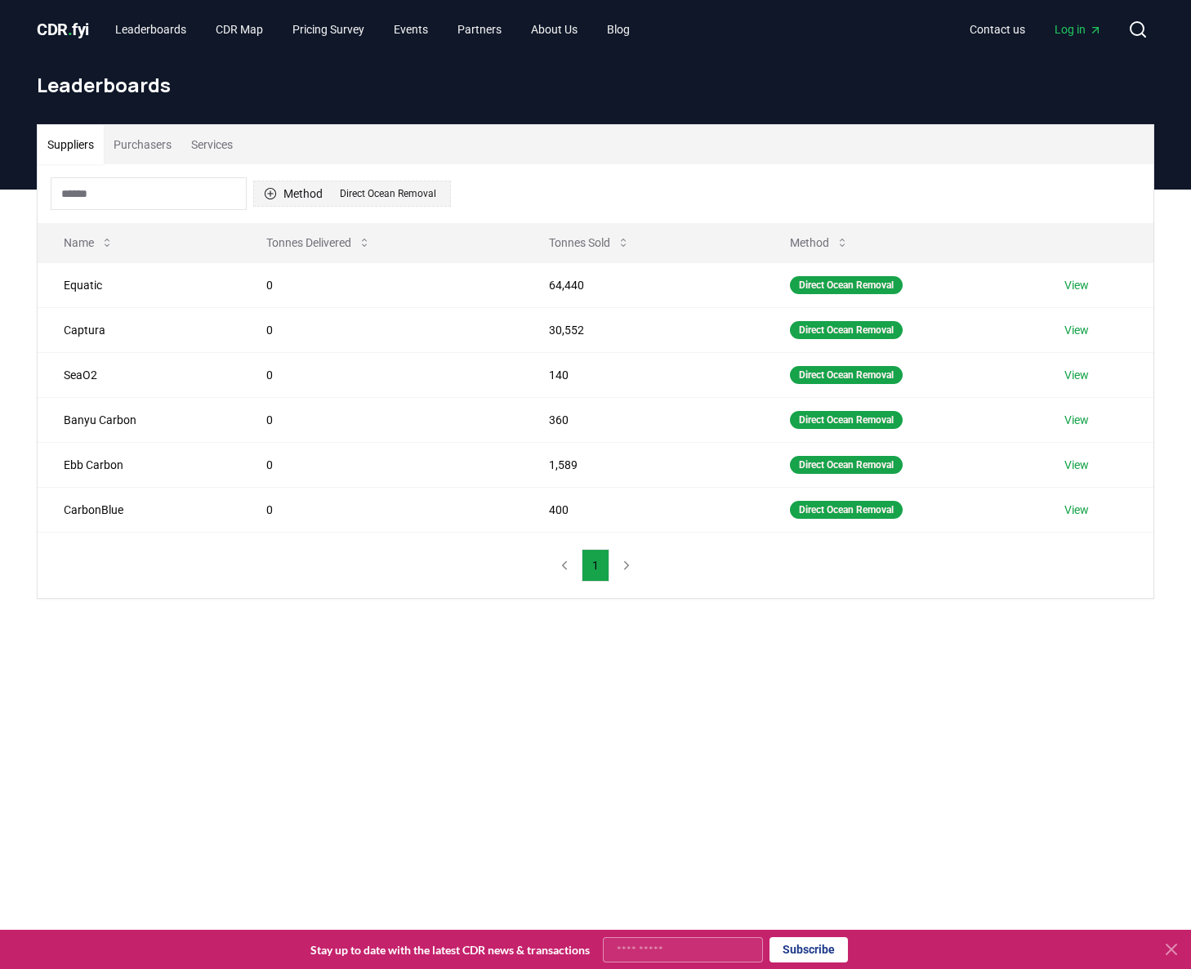
click at [405, 194] on div "Direct Ocean Removal" at bounding box center [388, 194] width 105 height 18
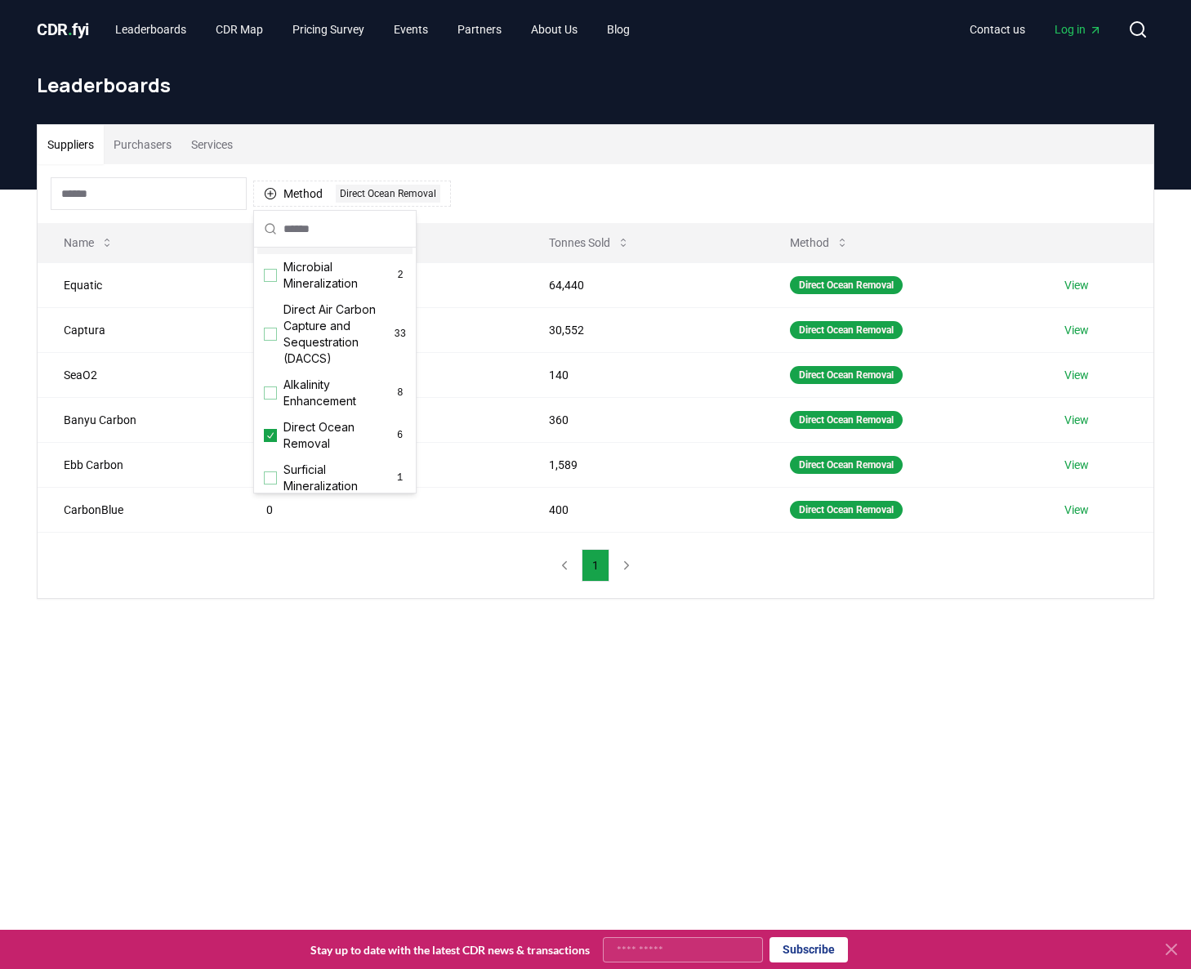
scroll to position [374, 0]
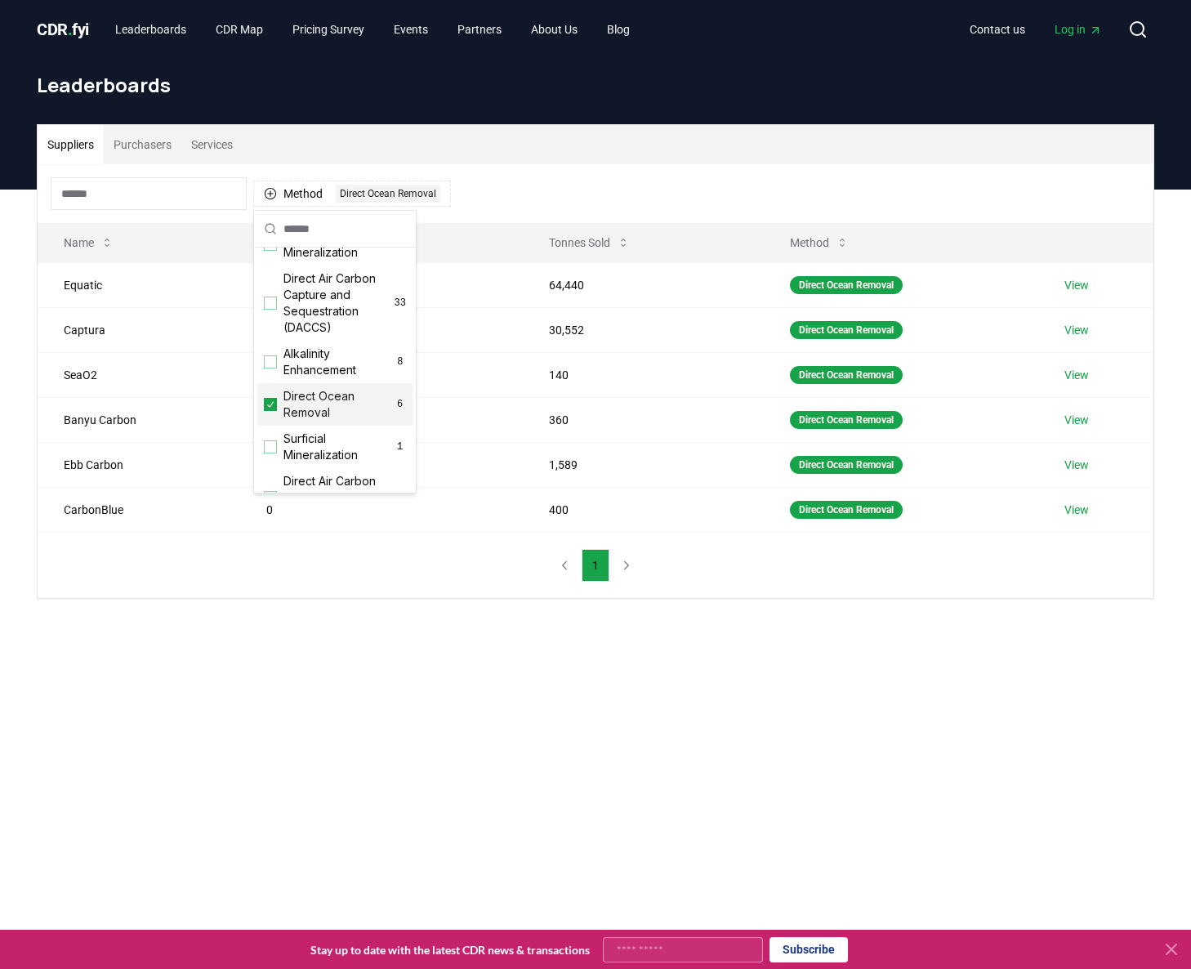
click at [270, 399] on icon "Suggestions" at bounding box center [270, 404] width 11 height 13
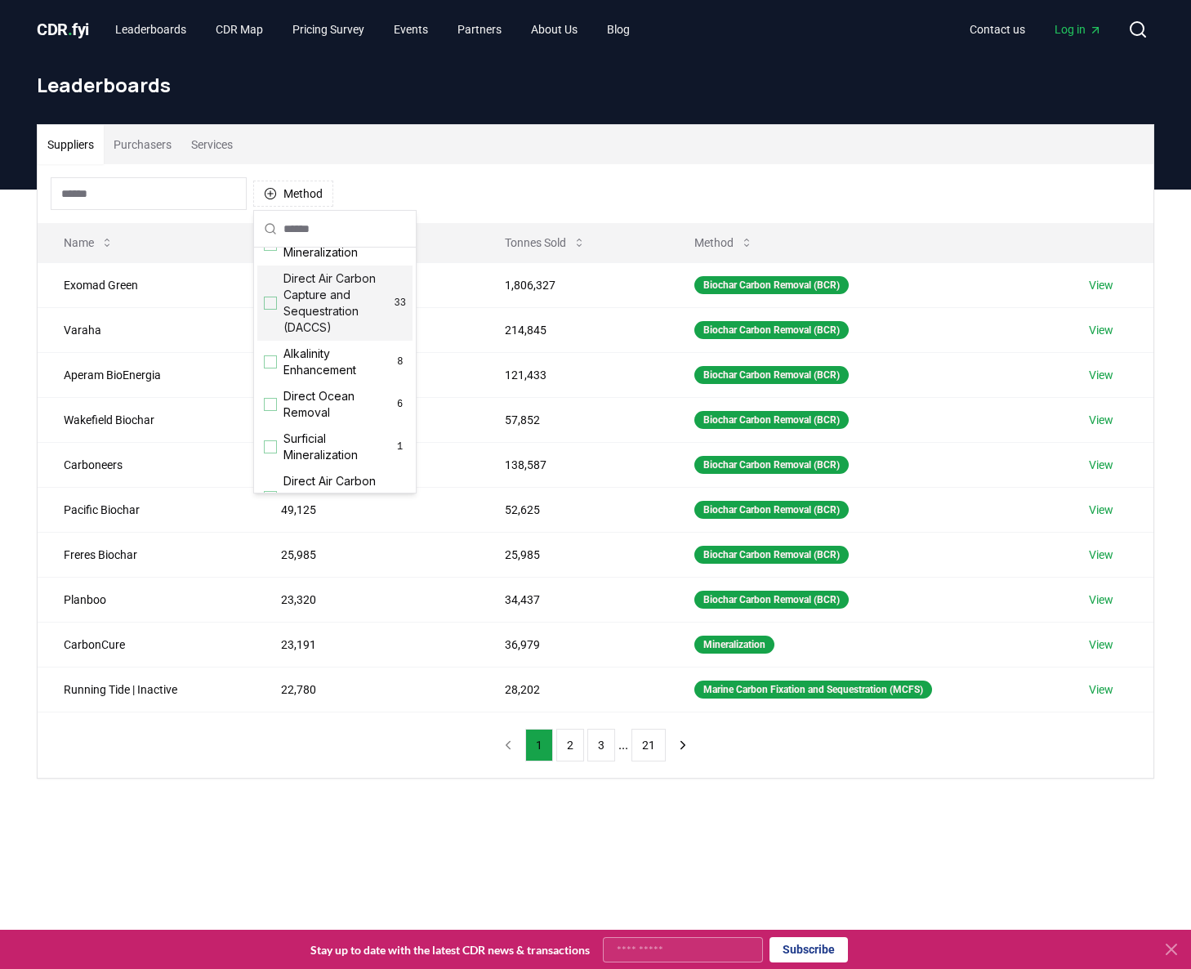
click at [274, 301] on div "Suggestions" at bounding box center [270, 303] width 13 height 13
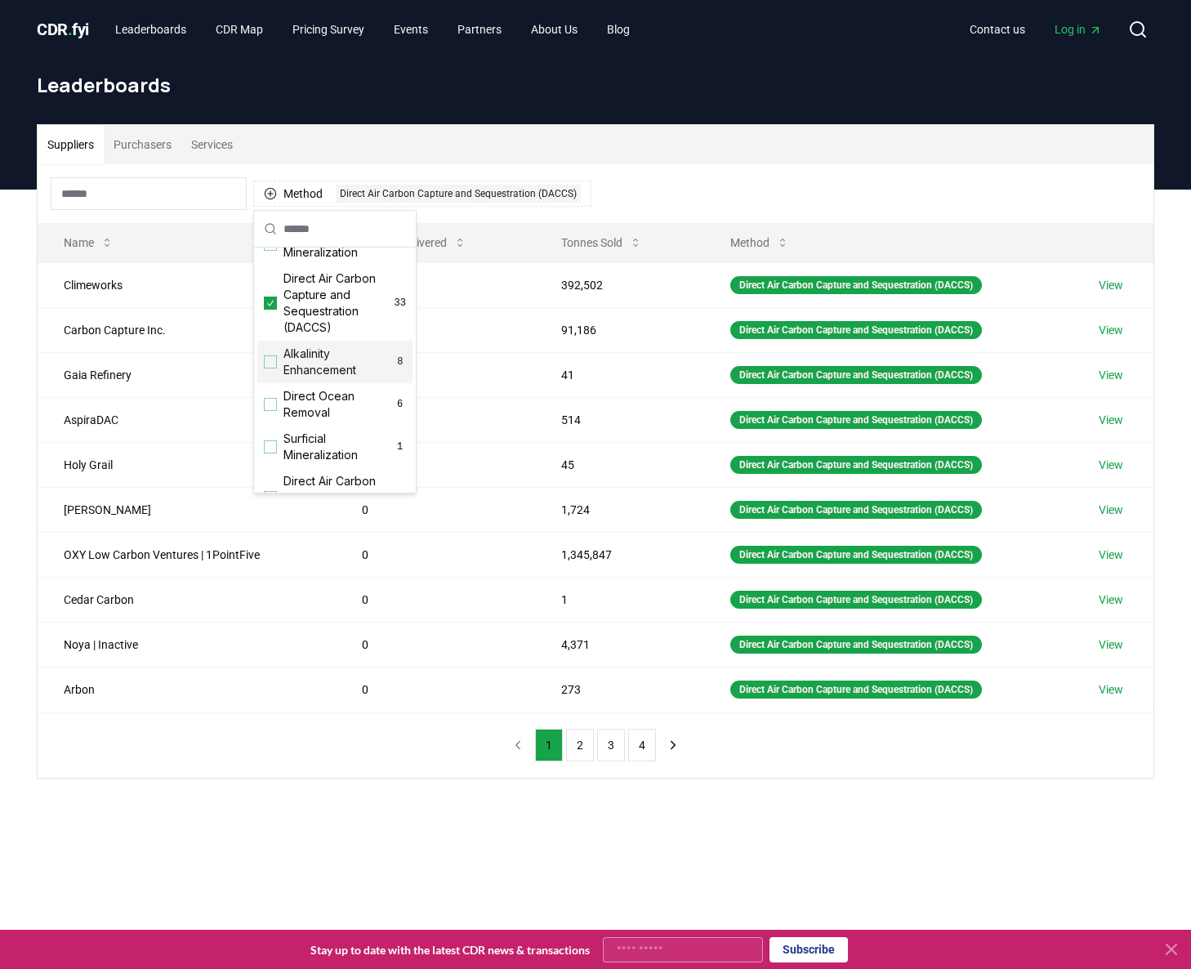
click at [283, 872] on main "Suppliers Purchasers Services Method 1 Direct Air Carbon Capture and Sequestrat…" at bounding box center [595, 674] width 1191 height 969
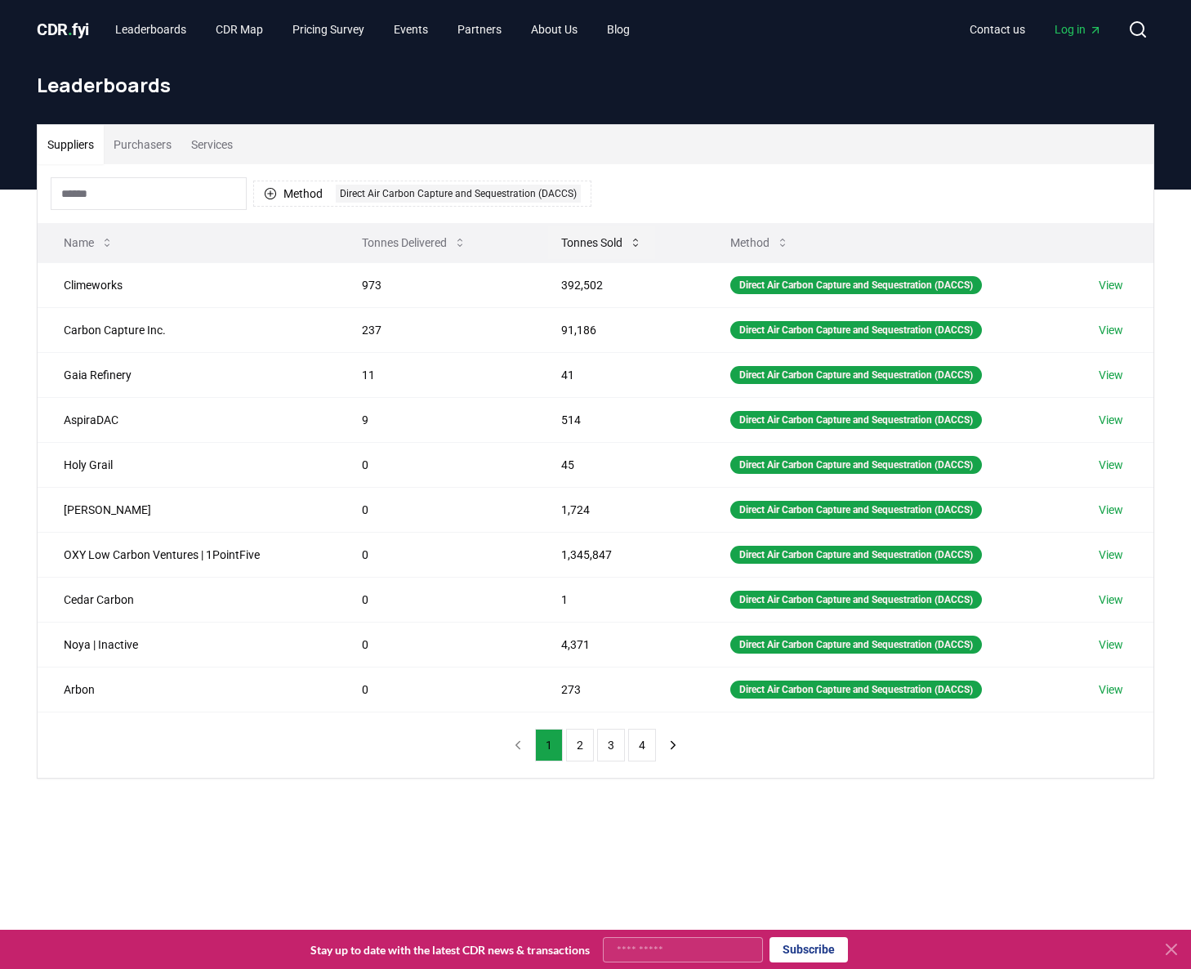
click at [635, 243] on icon at bounding box center [635, 242] width 13 height 13
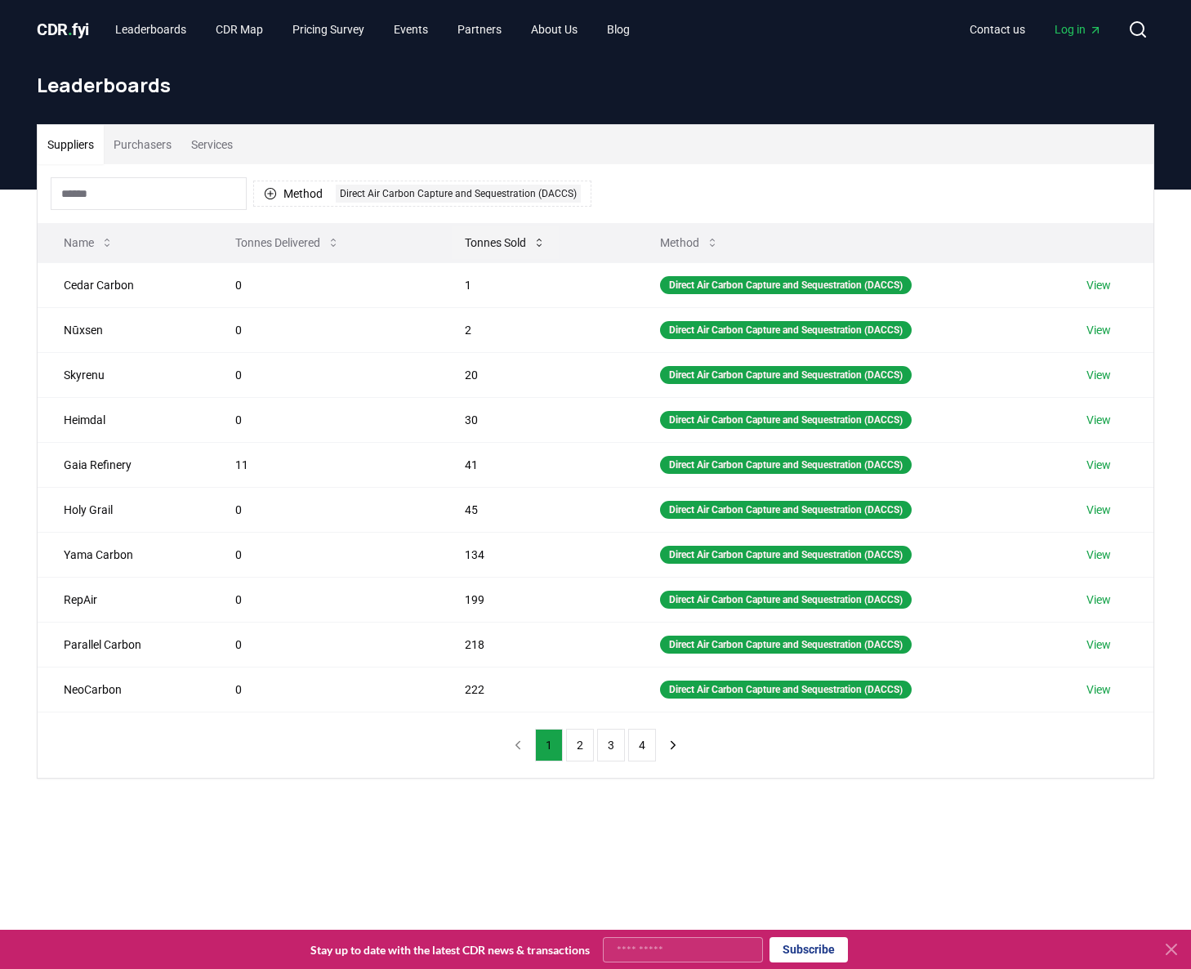
click at [533, 242] on icon at bounding box center [539, 242] width 13 height 13
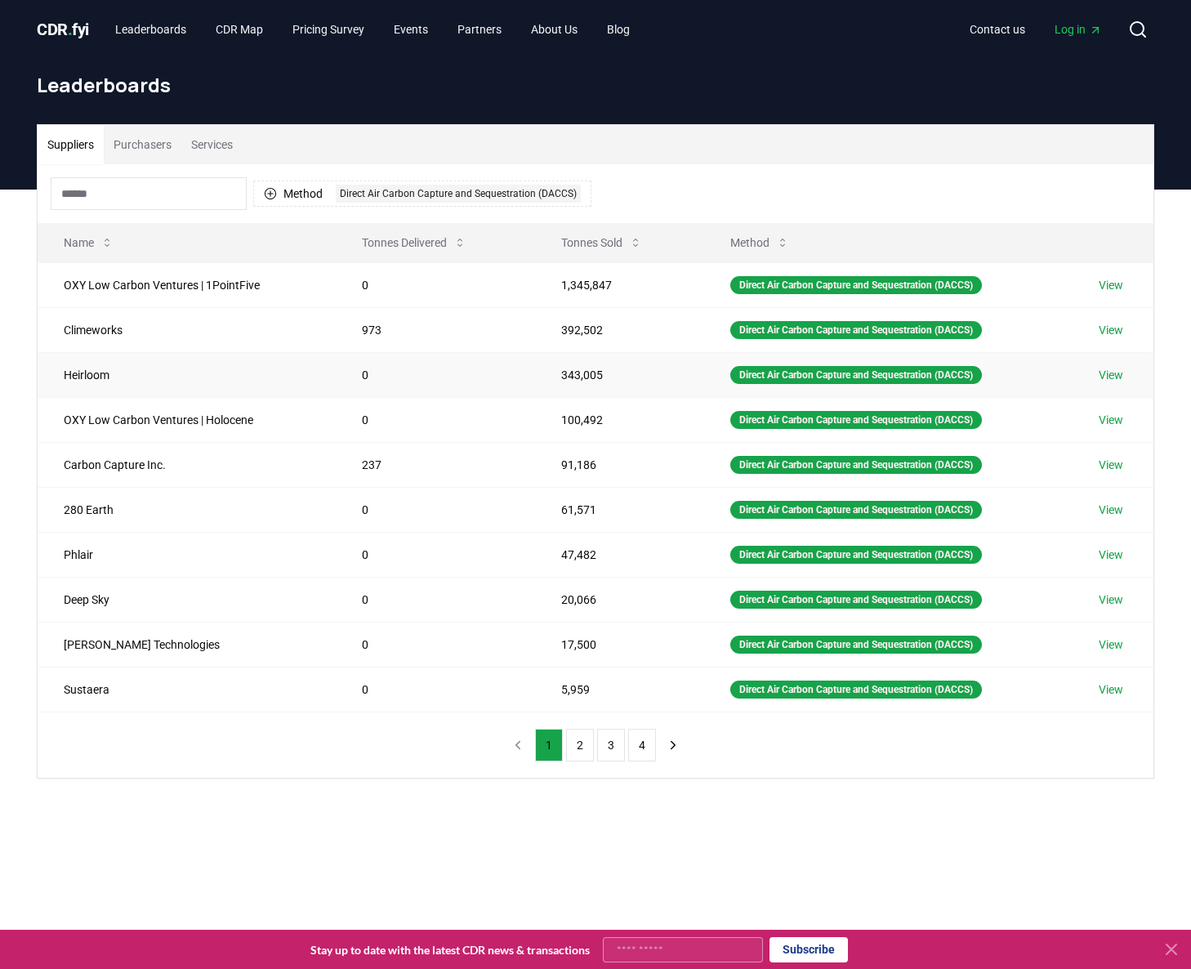
click at [1112, 373] on link "View" at bounding box center [1111, 375] width 25 height 16
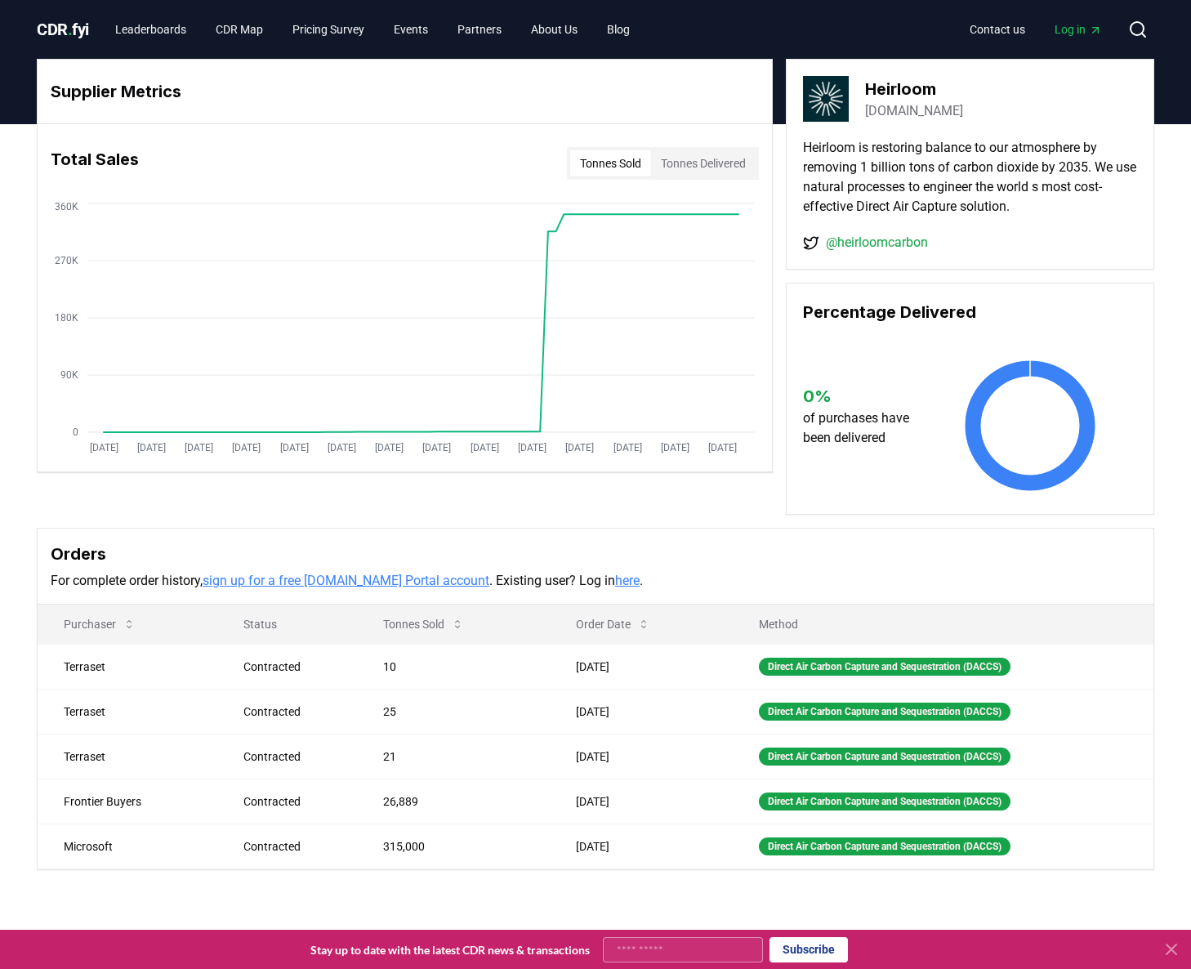
click at [913, 113] on link "[DOMAIN_NAME]" at bounding box center [914, 111] width 98 height 20
